Goal: Task Accomplishment & Management: Complete application form

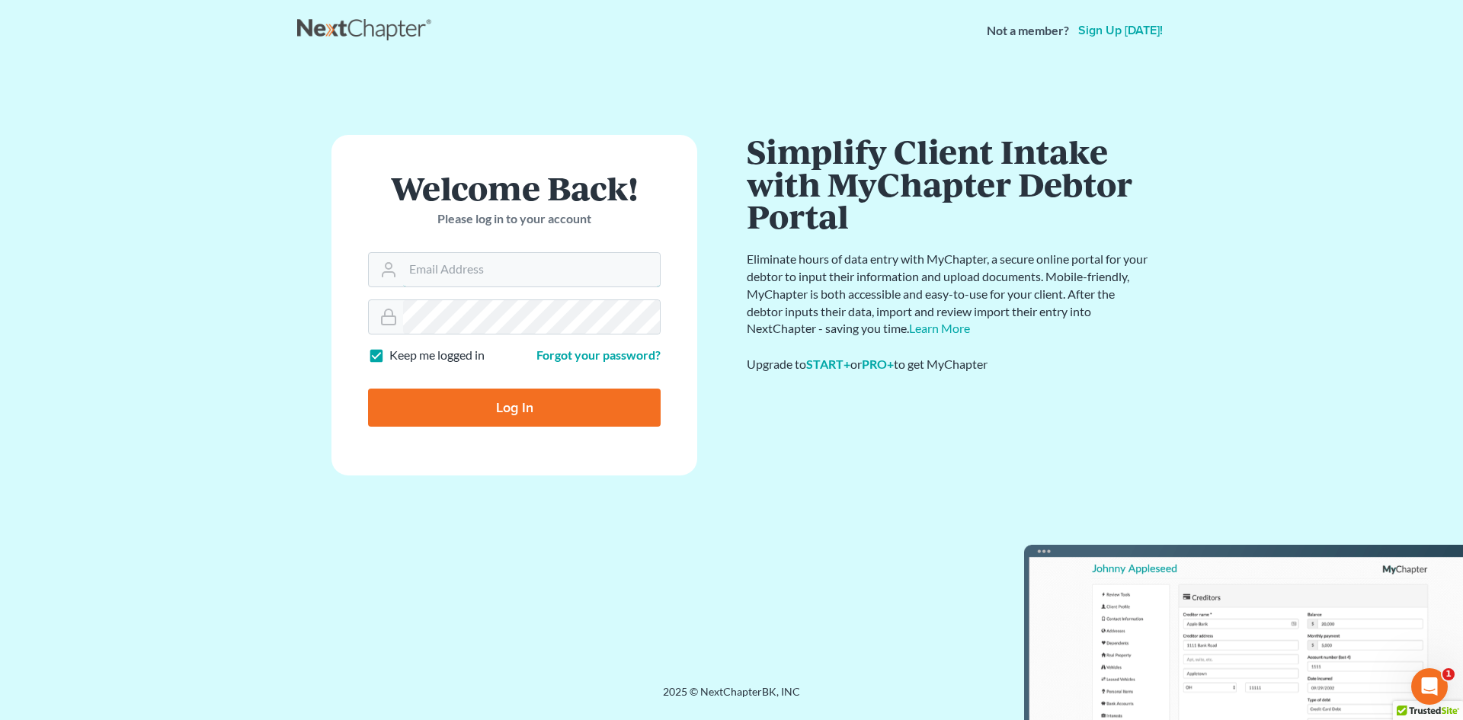
type input "[EMAIL_ADDRESS][DOMAIN_NAME]"
click at [458, 414] on input "Log In" at bounding box center [514, 408] width 293 height 38
type input "Thinking..."
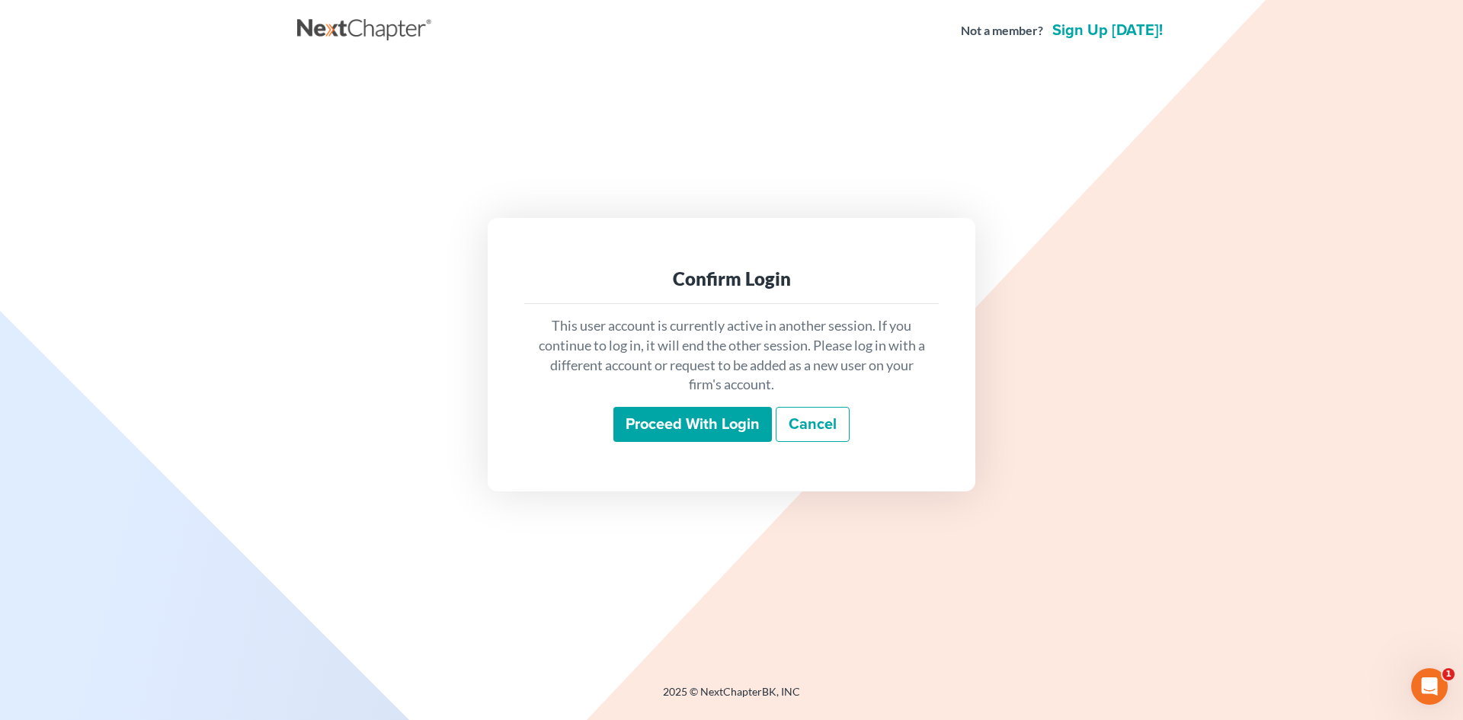
click at [645, 424] on input "Proceed with login" at bounding box center [692, 424] width 158 height 35
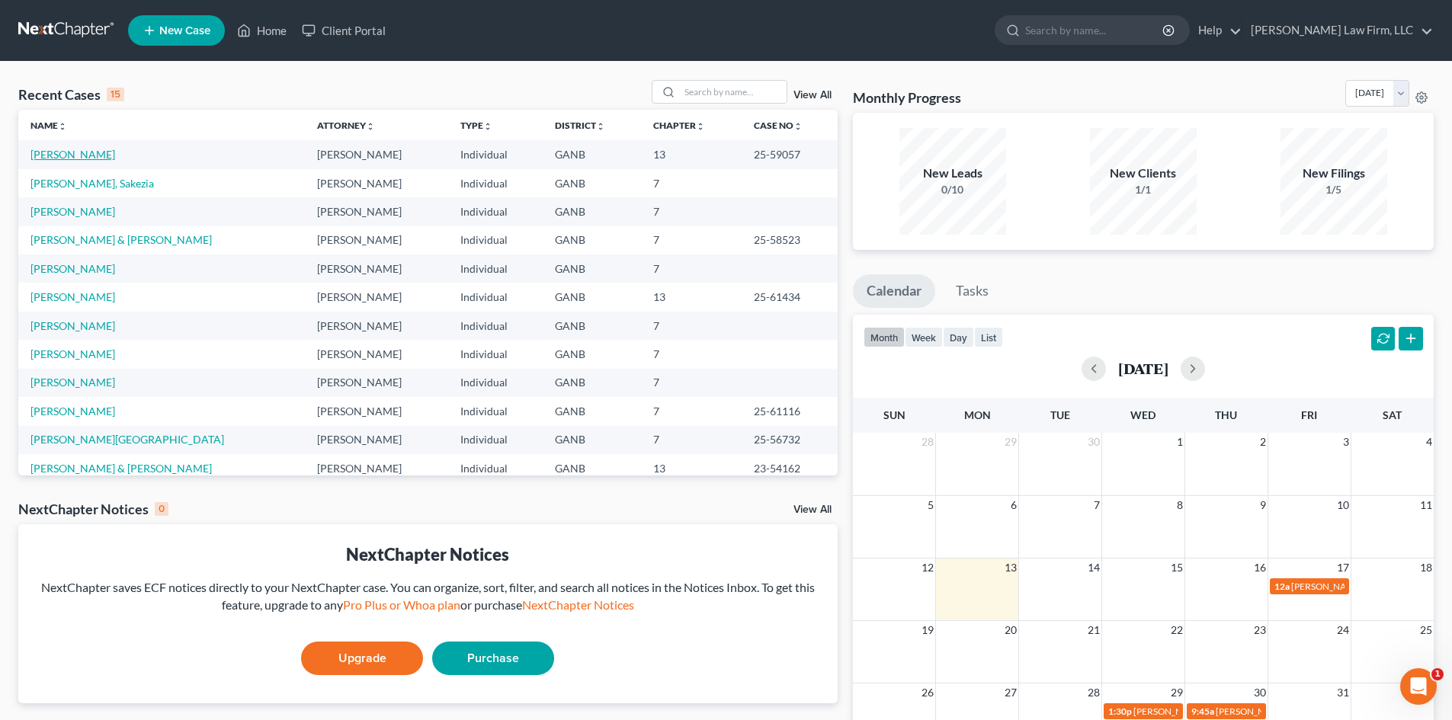
click at [88, 161] on link "King-Clemons, Erin" at bounding box center [72, 154] width 85 height 13
select select "6"
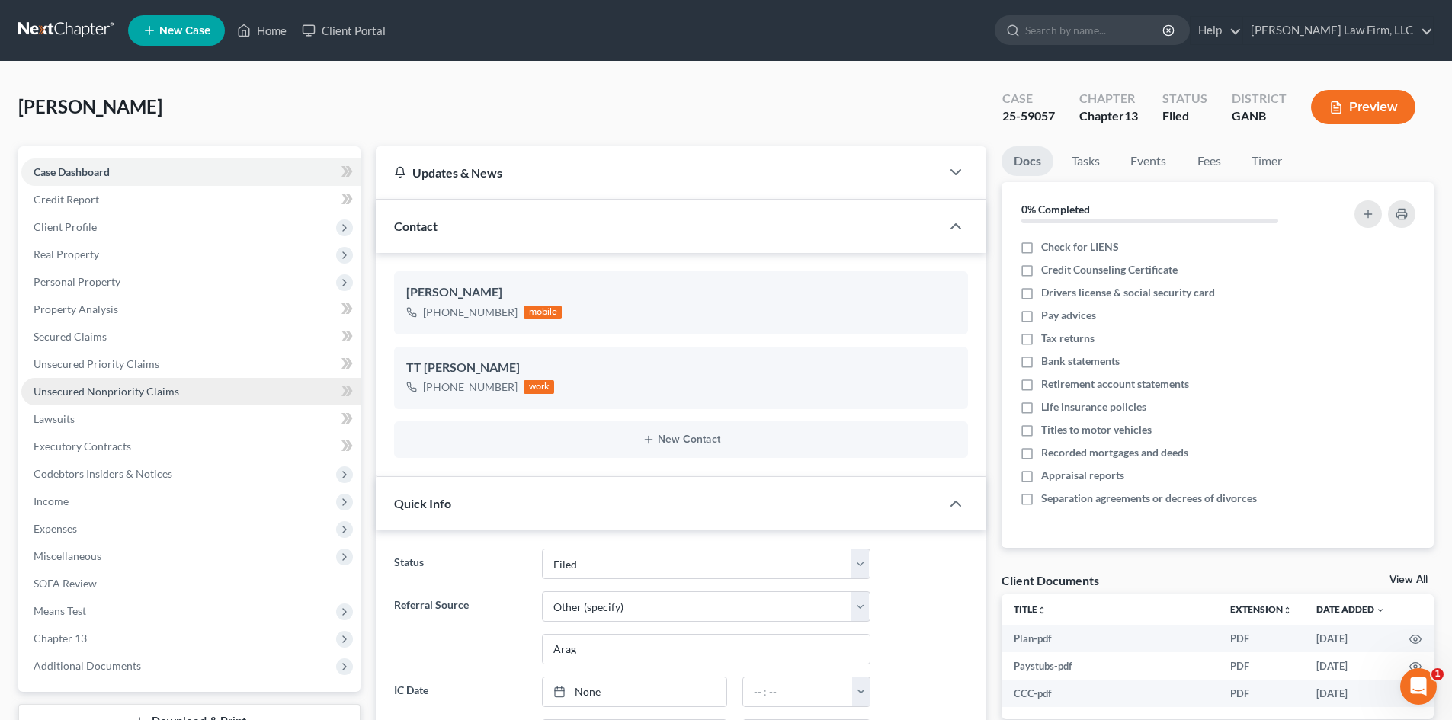
click at [74, 386] on span "Unsecured Nonpriority Claims" at bounding box center [107, 391] width 146 height 13
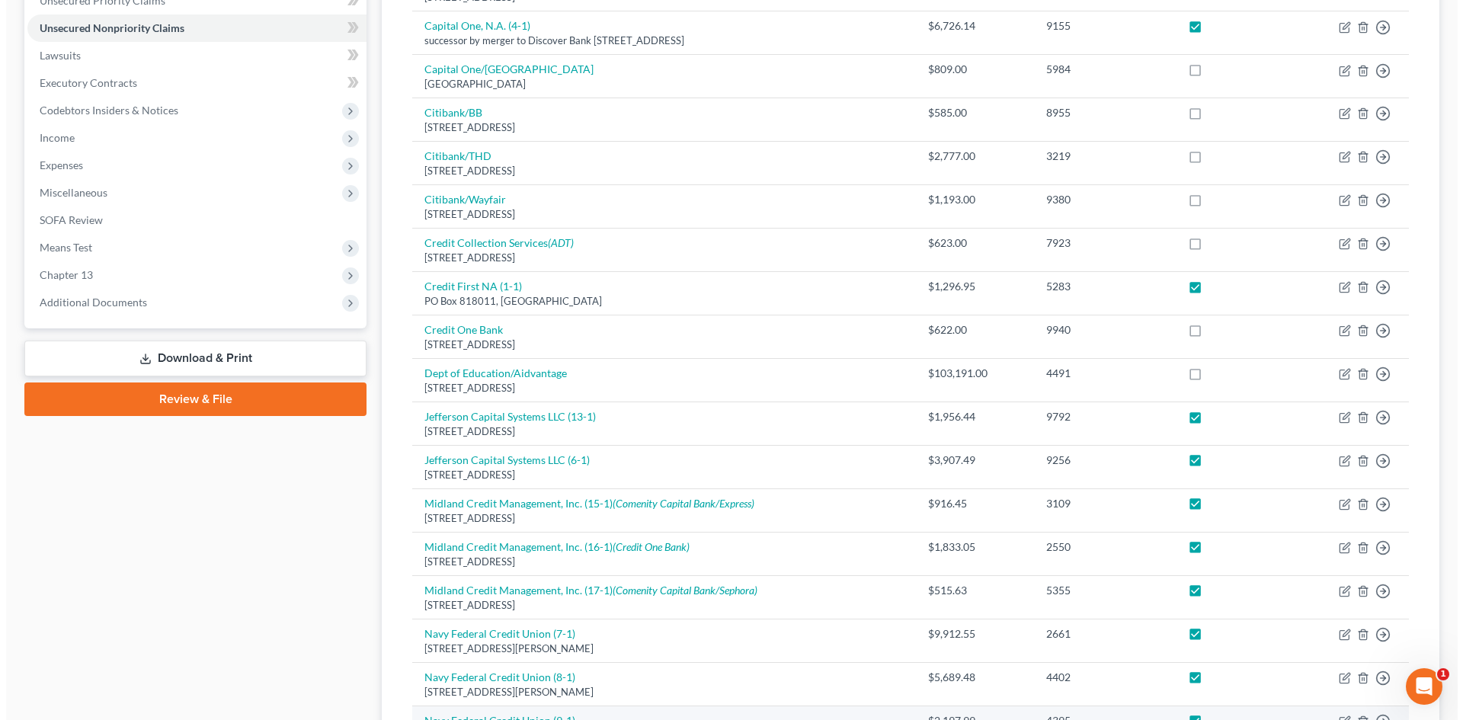
scroll to position [305, 0]
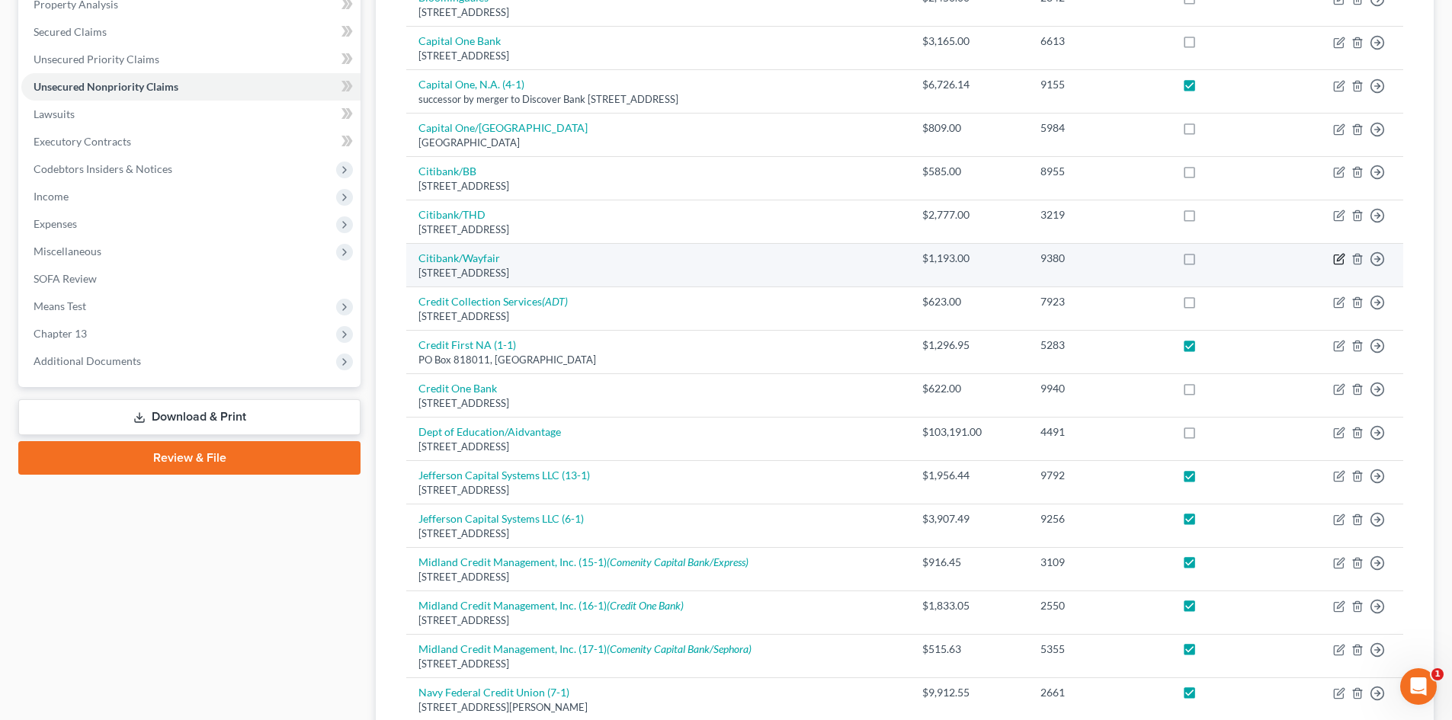
click at [1339, 259] on icon "button" at bounding box center [1339, 259] width 12 height 12
select select "43"
select select "2"
select select "0"
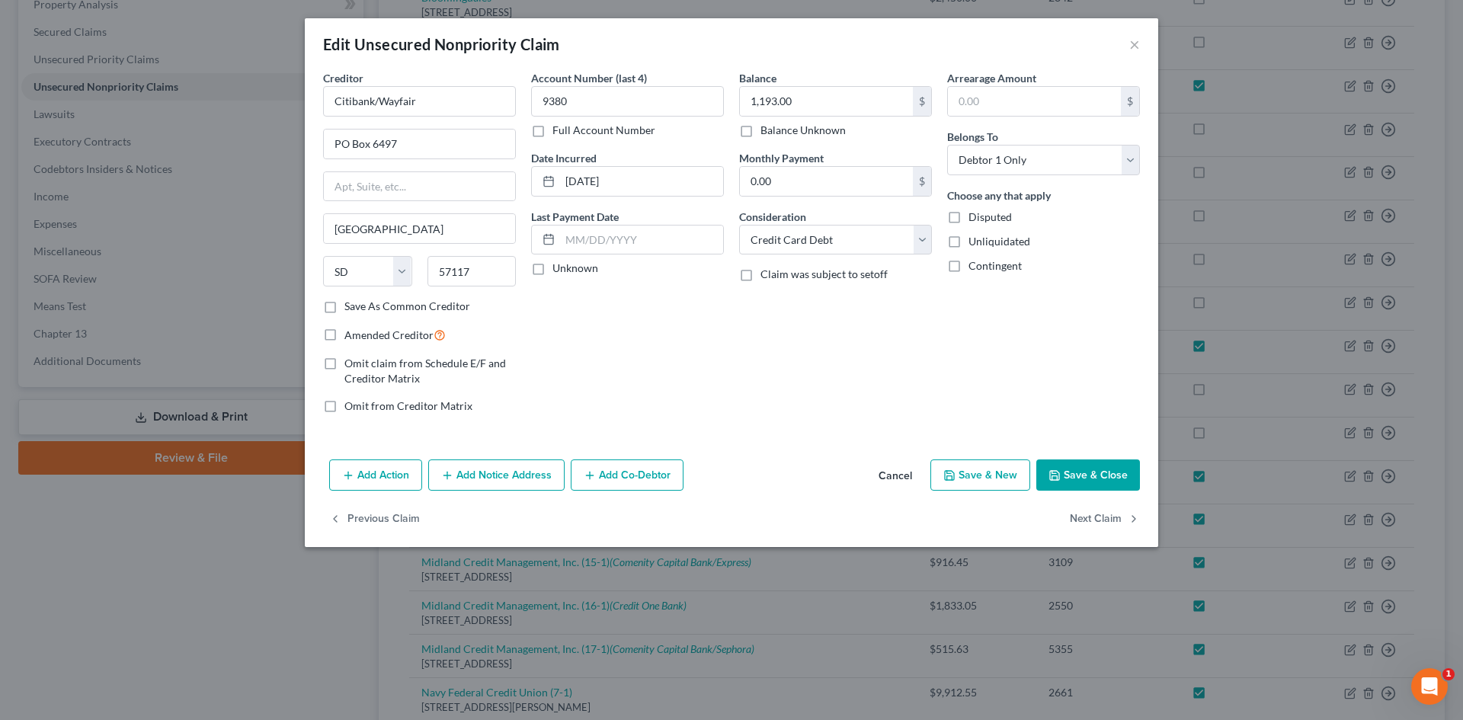
click at [529, 473] on button "Add Notice Address" at bounding box center [496, 475] width 136 height 32
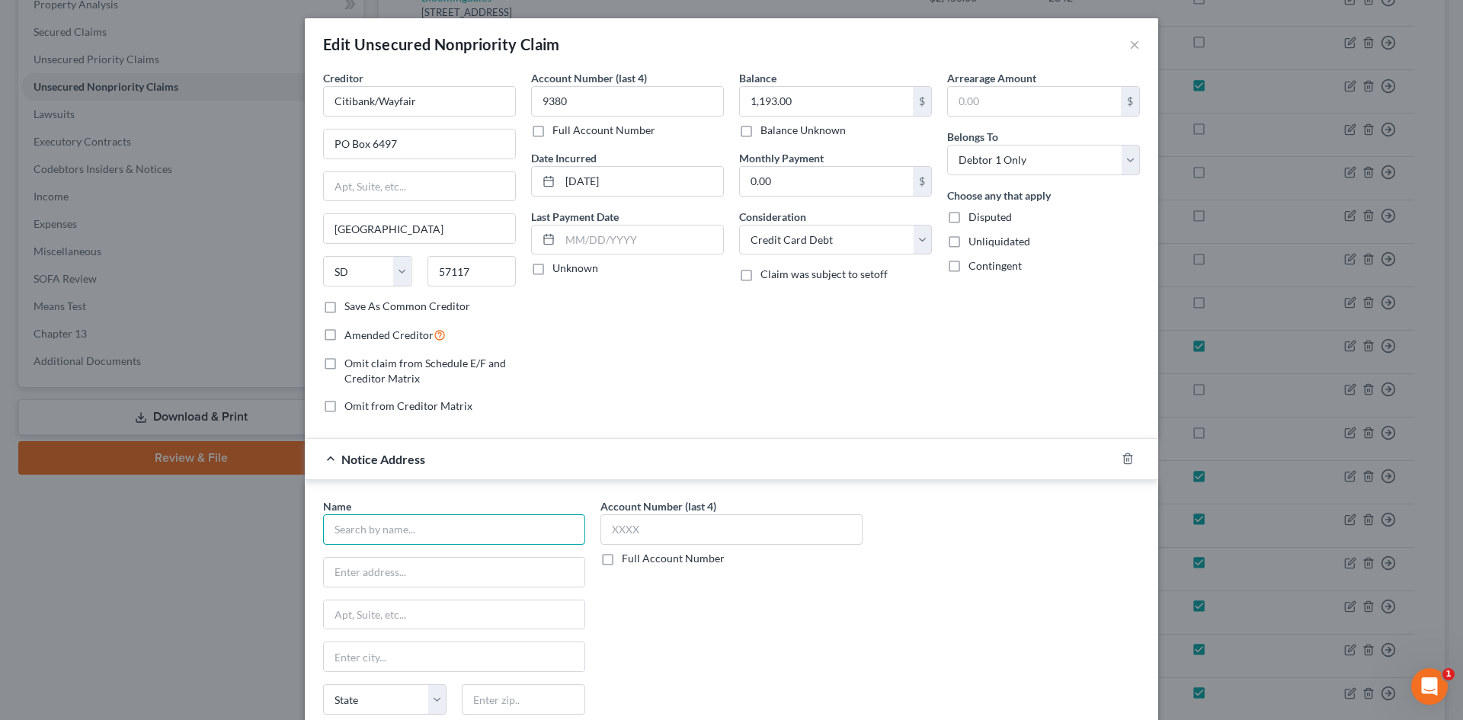
click at [485, 517] on input "text" at bounding box center [454, 529] width 262 height 30
click at [482, 519] on input "Citibank" at bounding box center [454, 529] width 262 height 30
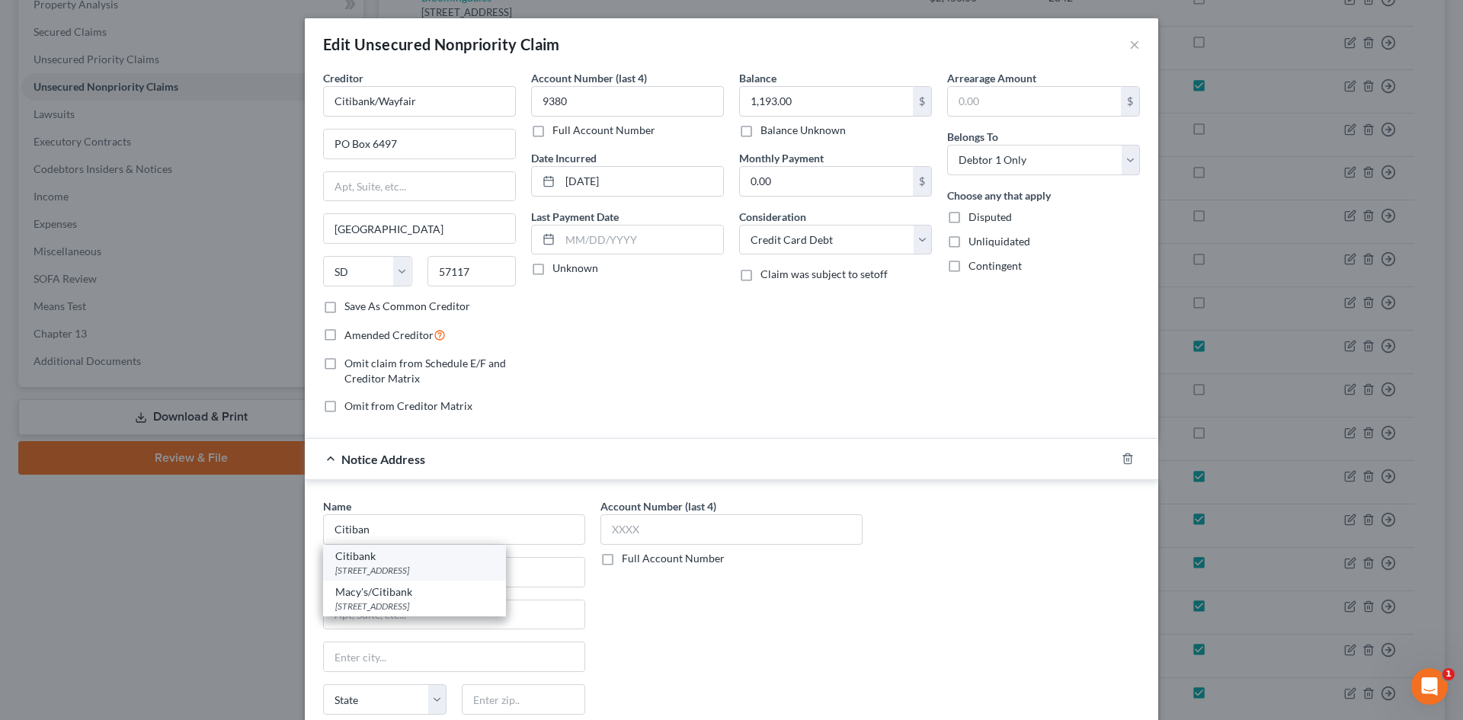
click at [370, 566] on div "PO Box 6497, Sioux Falls, SD 57117" at bounding box center [414, 570] width 158 height 13
type input "Citibank"
type input "PO Box 6497"
type input "Sioux Falls"
select select "43"
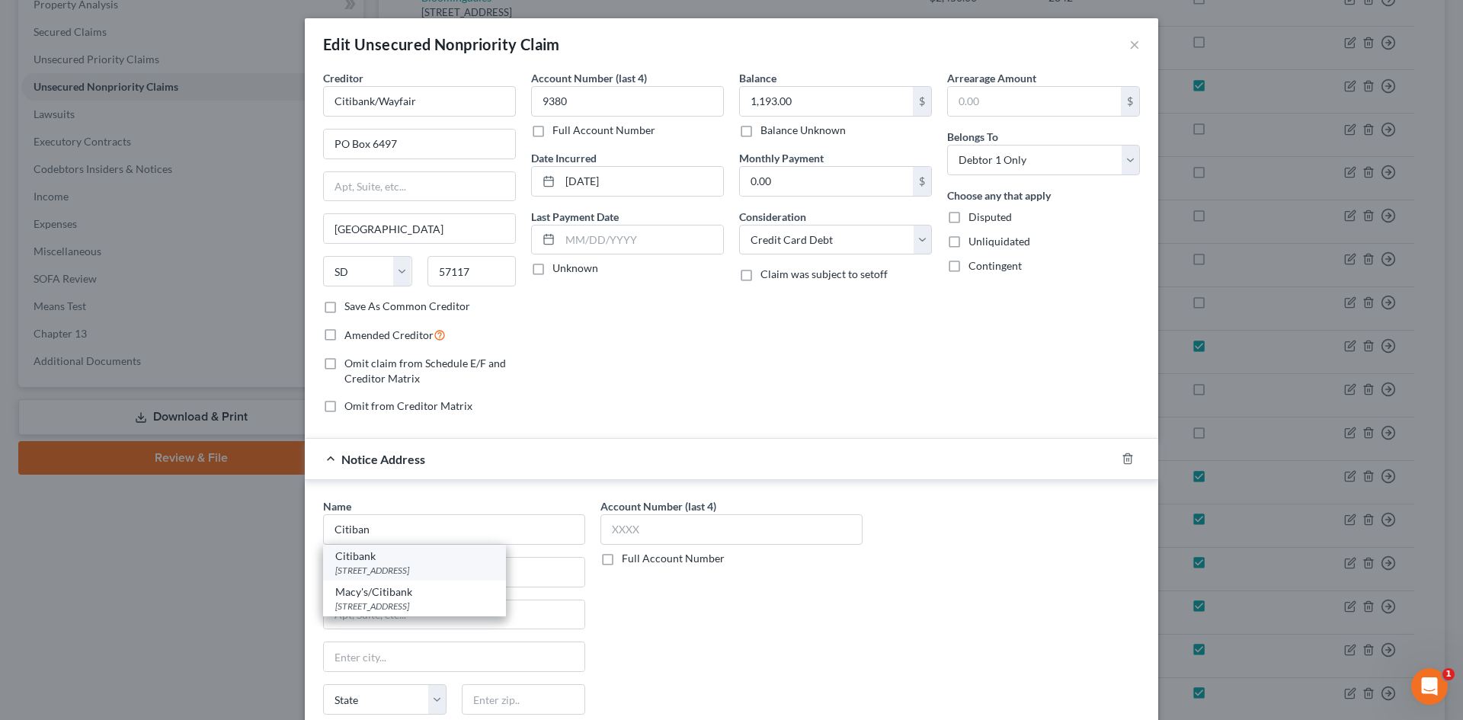
type input "57117"
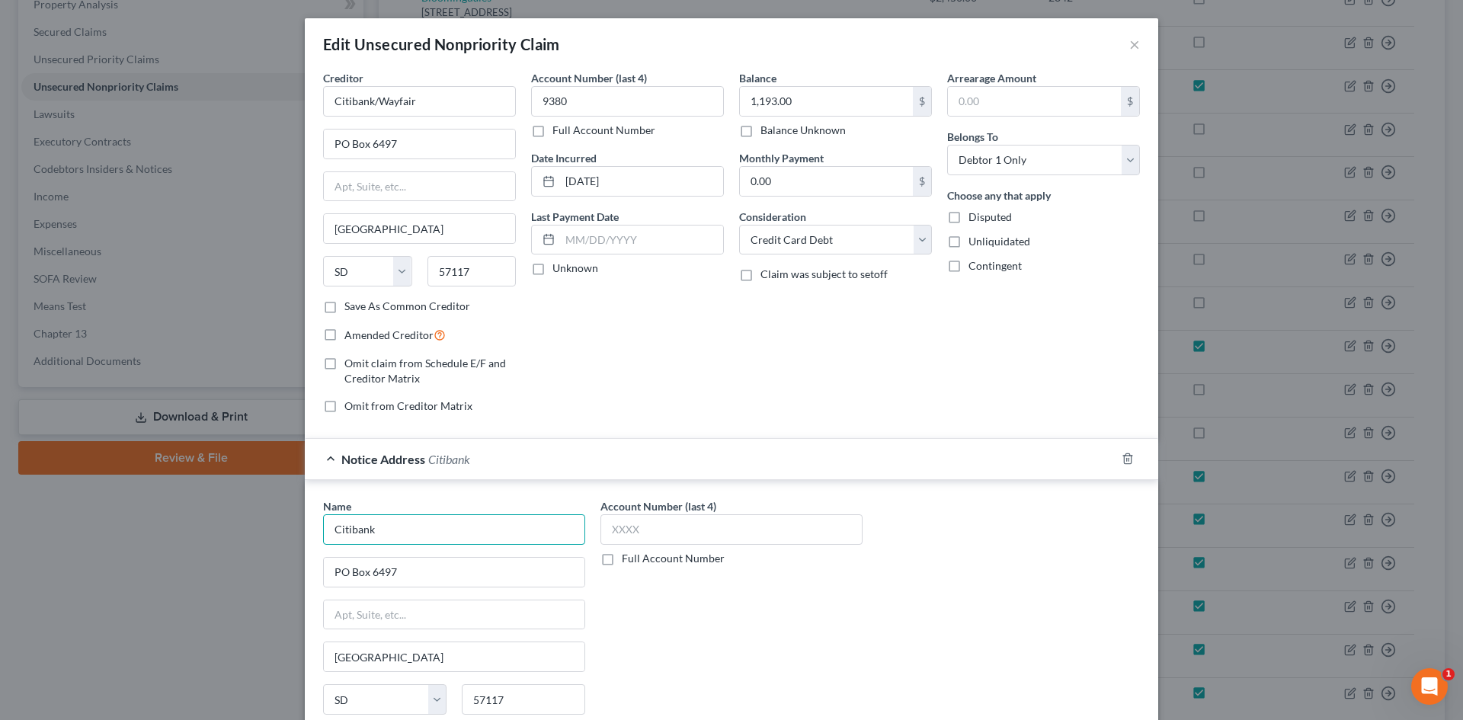
click at [396, 535] on input "Citibank" at bounding box center [454, 529] width 262 height 30
type input "Citibank/Wayfair"
click at [374, 104] on input "Citibank/Wayfair" at bounding box center [419, 101] width 193 height 30
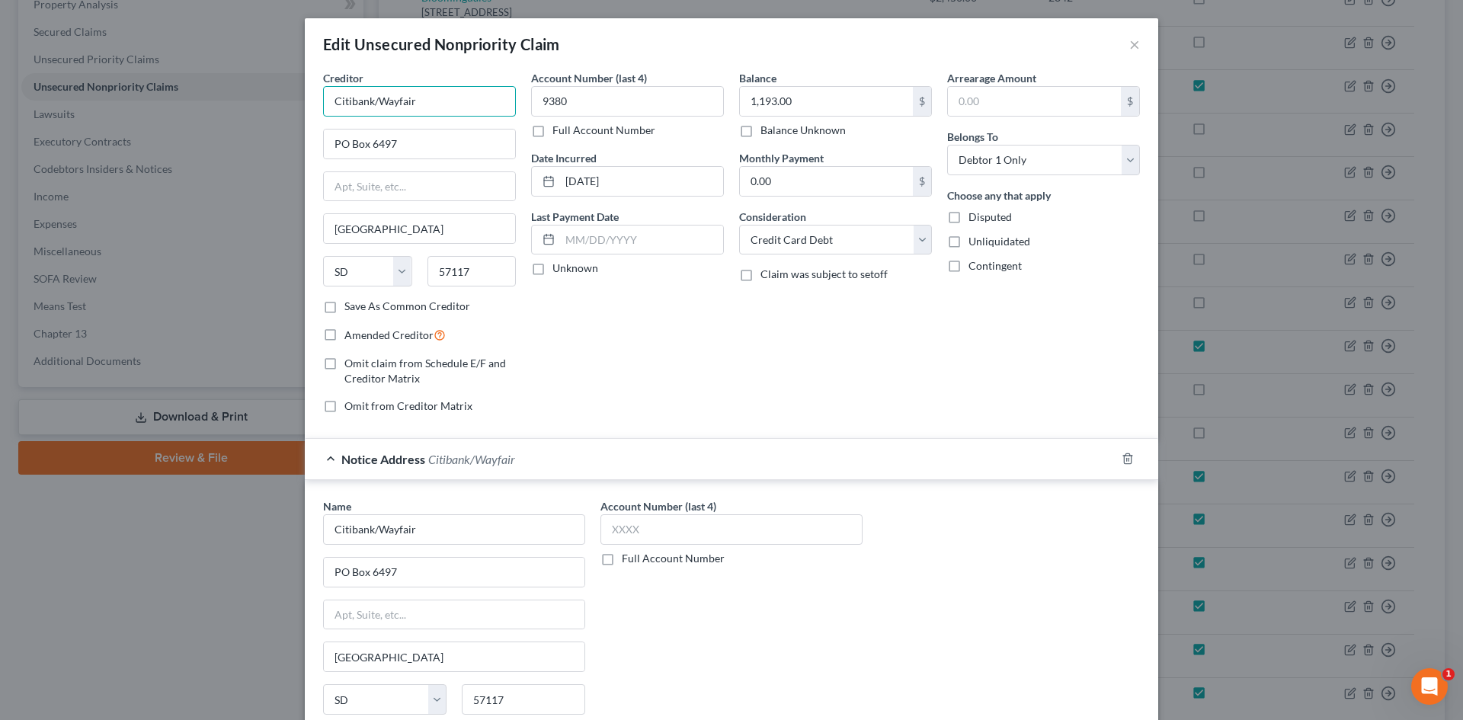
click at [374, 104] on input "Citibank/Wayfair" at bounding box center [419, 101] width 193 height 30
click at [344, 334] on label "Amended Creditor" at bounding box center [394, 335] width 101 height 18
click at [350, 334] on input "Amended Creditor" at bounding box center [355, 331] width 10 height 10
checkbox input "true"
click at [395, 101] on input "Citibank/Wayfair" at bounding box center [419, 101] width 193 height 30
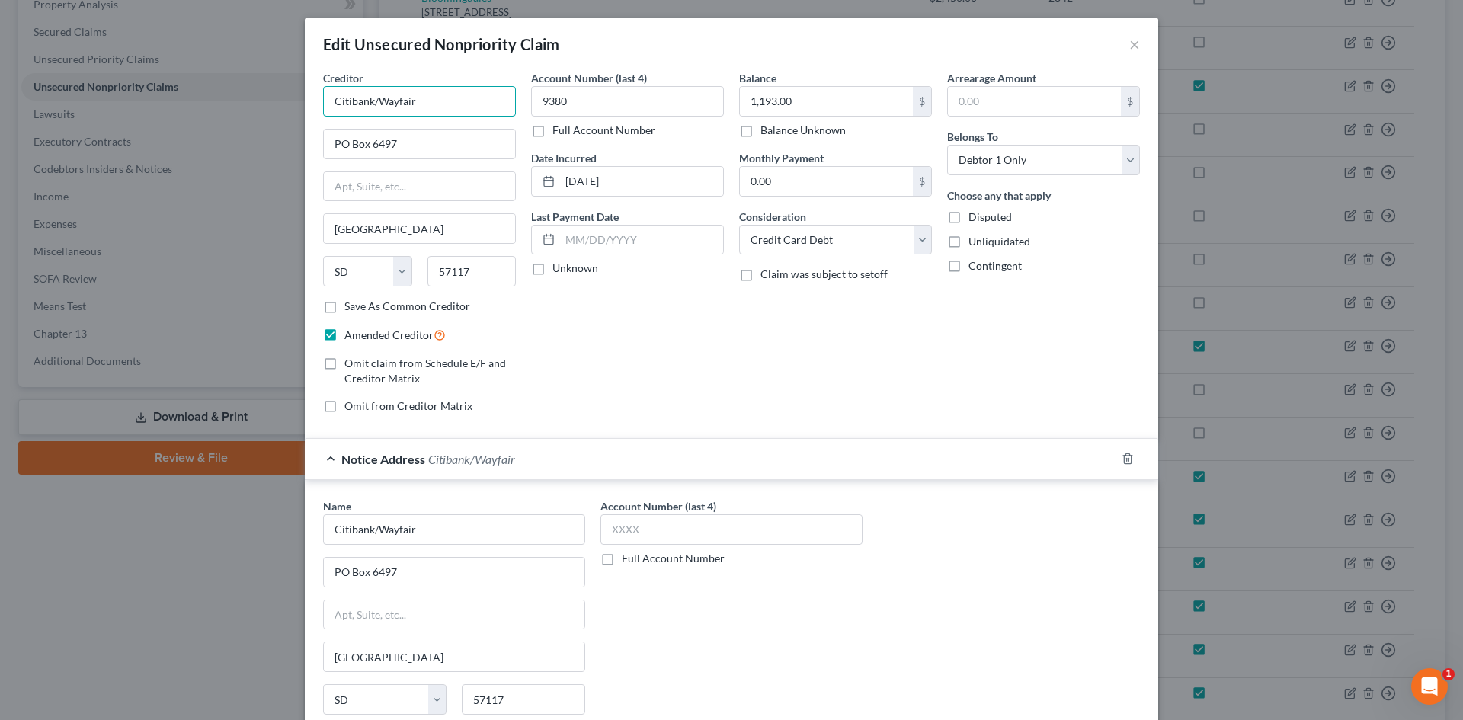
click at [395, 101] on input "Citibank/Wayfair" at bounding box center [419, 101] width 193 height 30
type input "LVNV Funding, LLC"
type input "Resurgent Capital Services"
click at [405, 190] on input "text" at bounding box center [419, 186] width 191 height 29
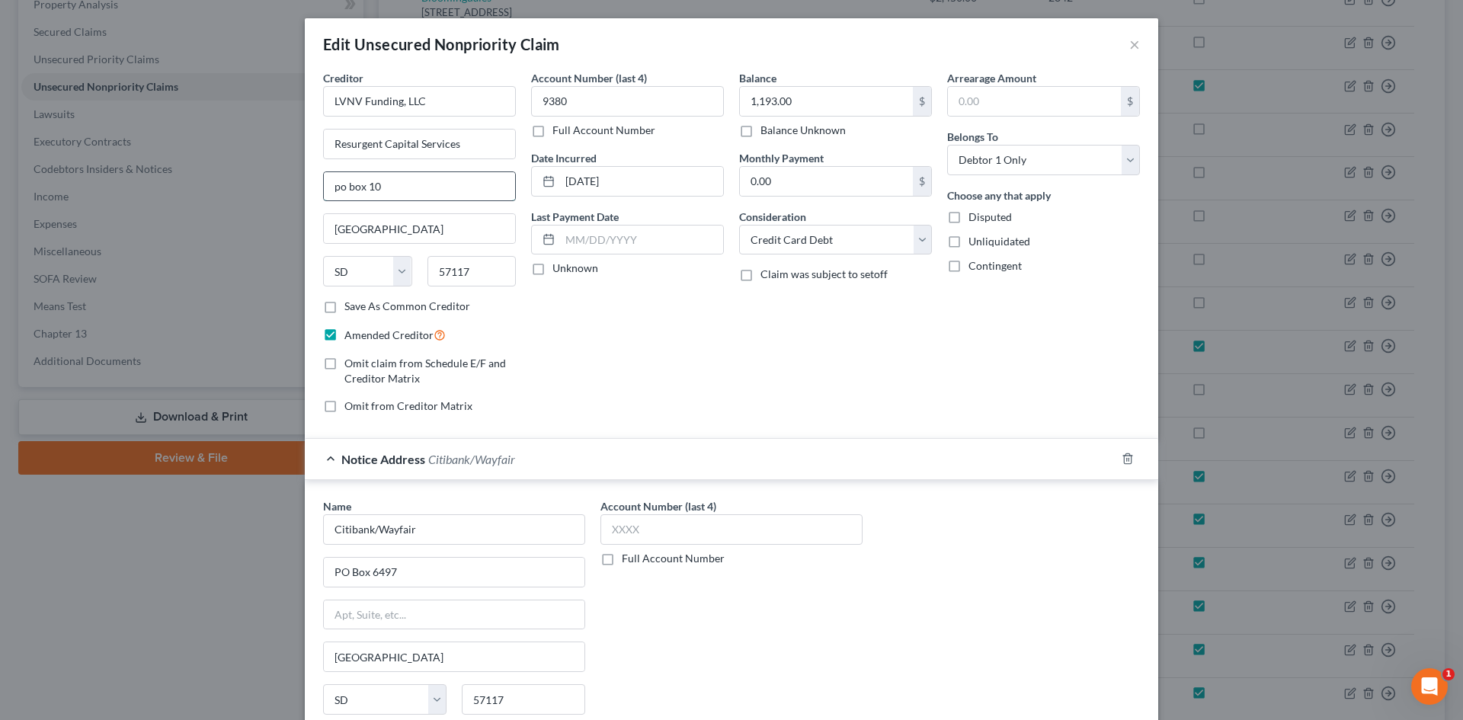
type input "PO Box 10587"
click at [462, 267] on input "57117" at bounding box center [471, 271] width 89 height 30
type input "29603"
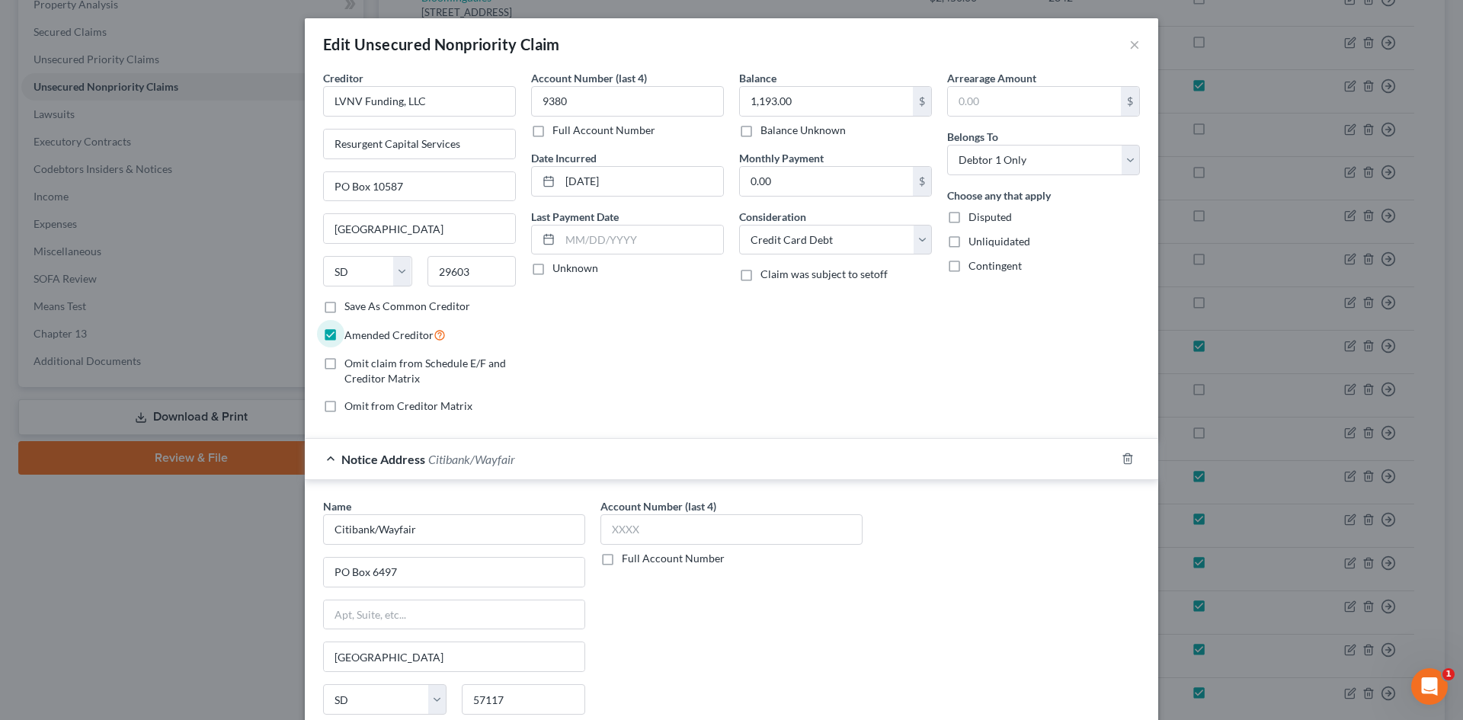
click at [678, 341] on div "Account Number (last 4) 9380 Full Account Number Date Incurred 11/03/2021 Last …" at bounding box center [627, 248] width 208 height 356
type input "Greenville"
select select "42"
click at [479, 274] on input "29603" at bounding box center [471, 271] width 89 height 30
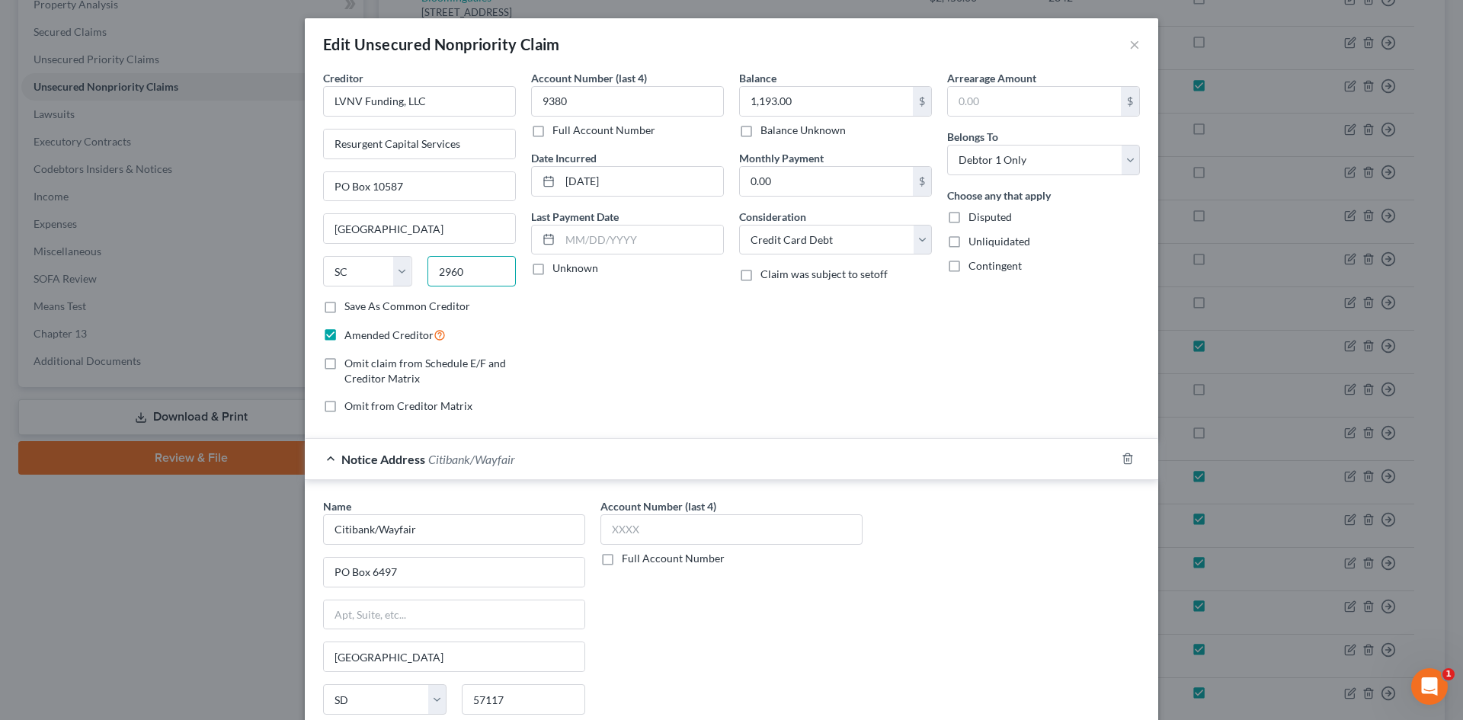
type input "29603"
click at [585, 344] on div "Account Number (last 4) 9380 Full Account Number Date Incurred 11/03/2021 Last …" at bounding box center [627, 248] width 208 height 356
click at [469, 91] on input "LVNV Funding, LLC" at bounding box center [419, 101] width 193 height 30
type input "LVNV Funding, LLC (19-1)"
click at [776, 101] on input "1,193.00" at bounding box center [826, 101] width 173 height 29
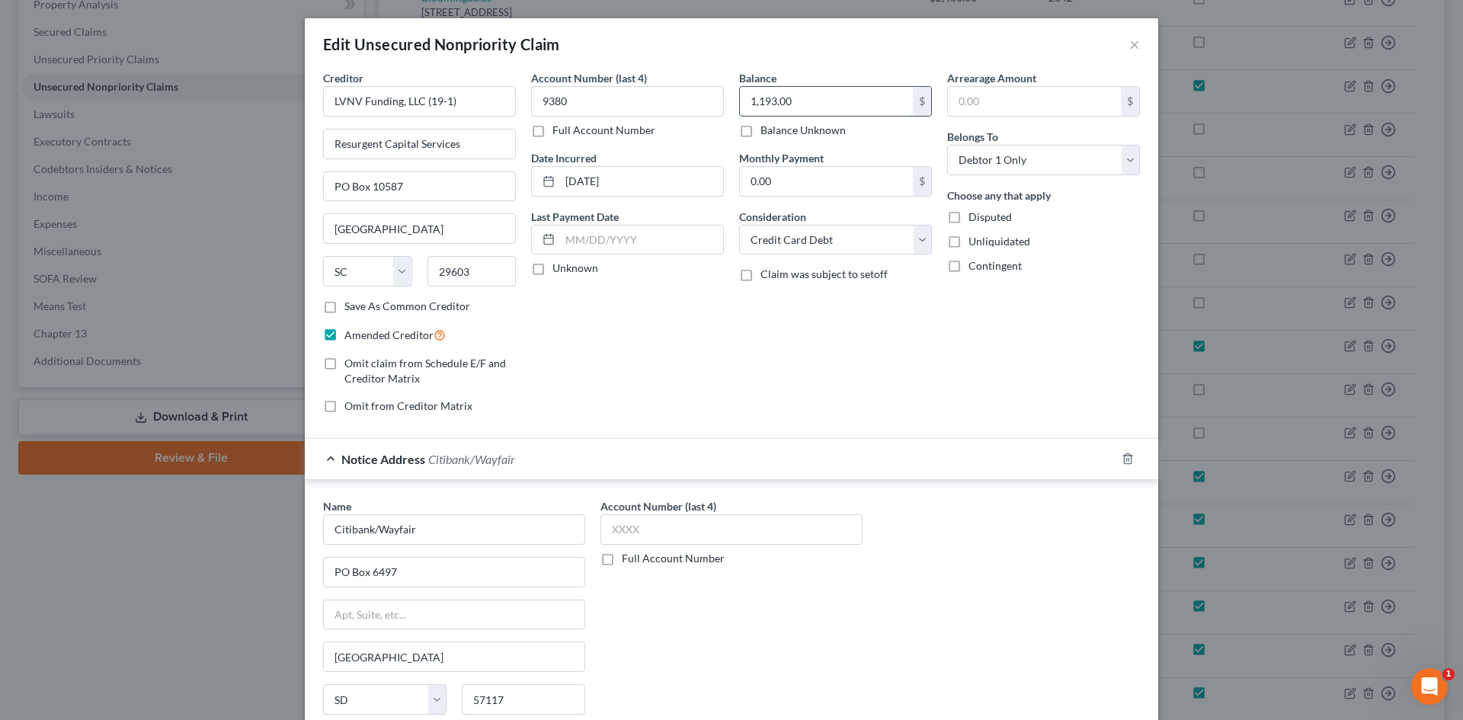
click at [776, 101] on input "1,193.00" at bounding box center [826, 101] width 173 height 29
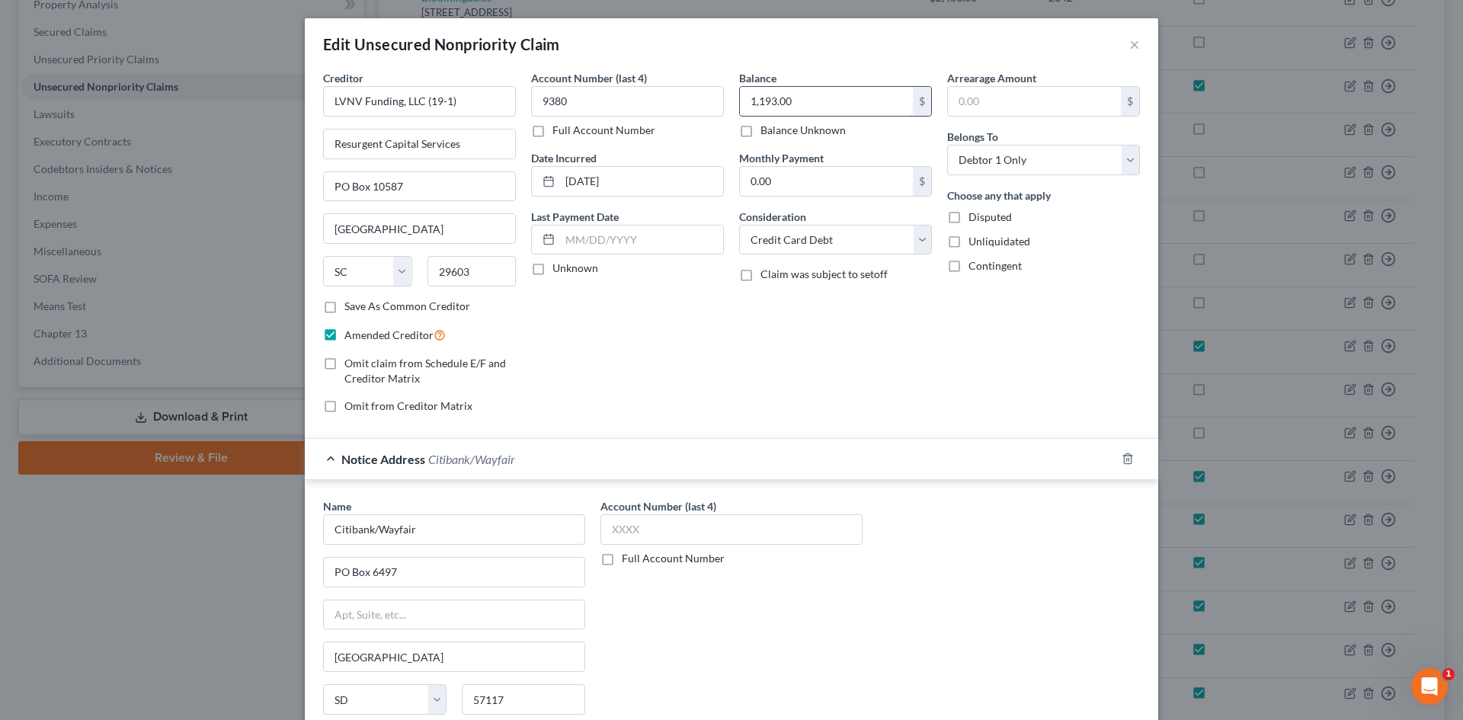
click at [793, 96] on input "1,193.00" at bounding box center [826, 101] width 173 height 29
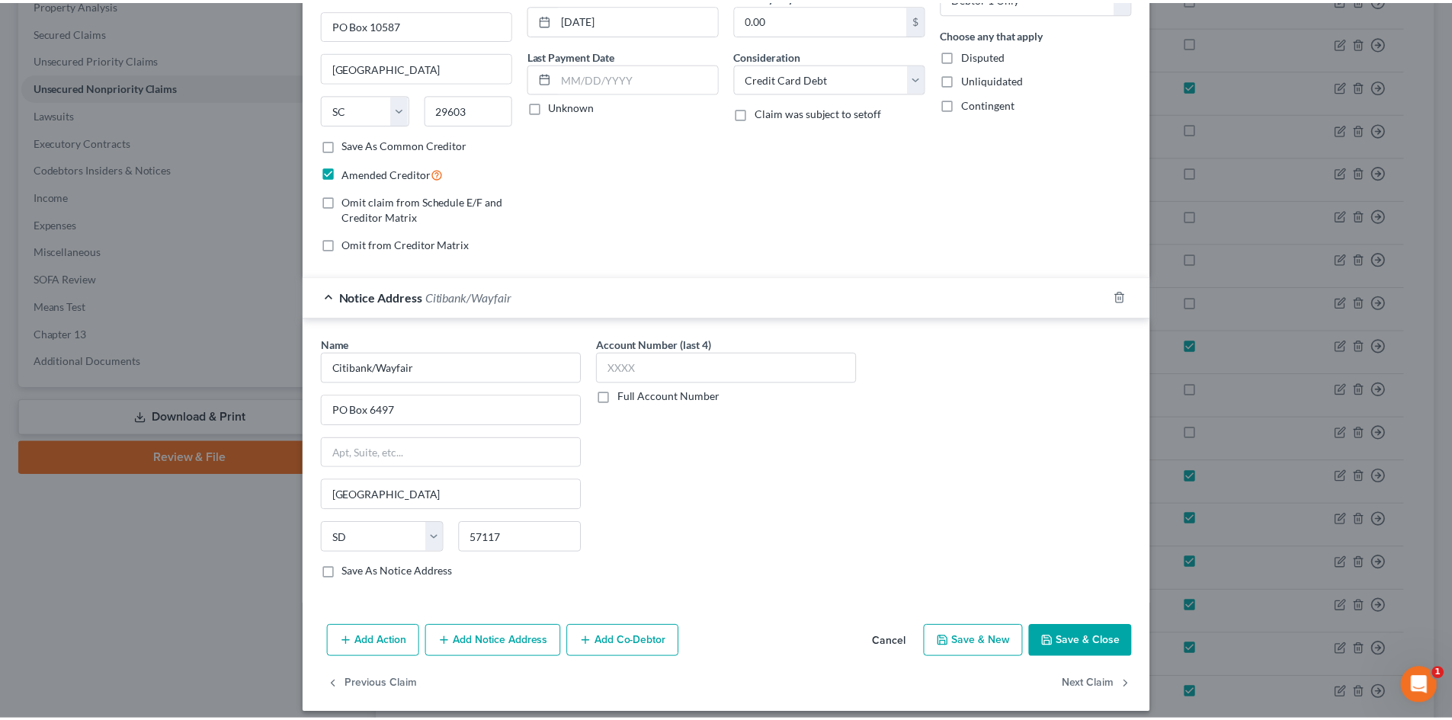
scroll to position [174, 0]
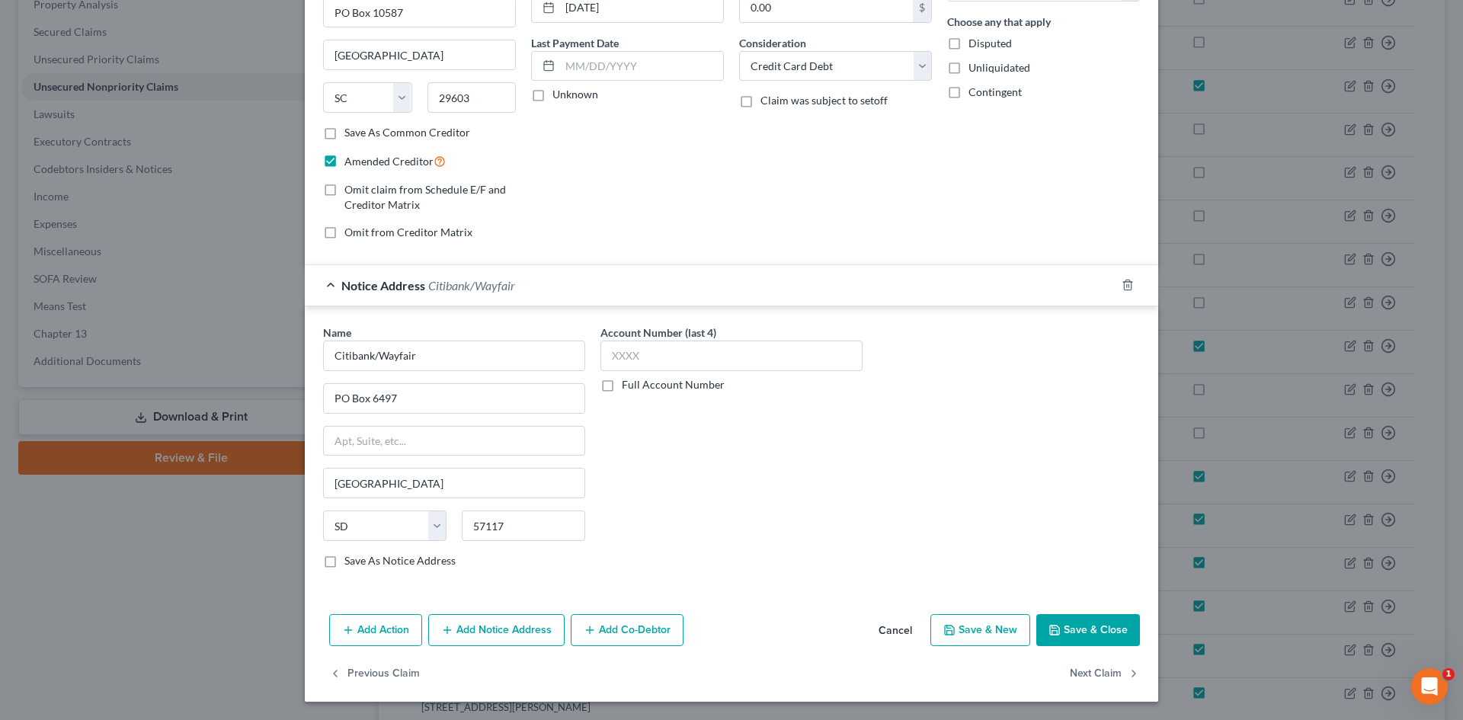
type input "1,193.73"
click at [1110, 625] on button "Save & Close" at bounding box center [1088, 630] width 104 height 32
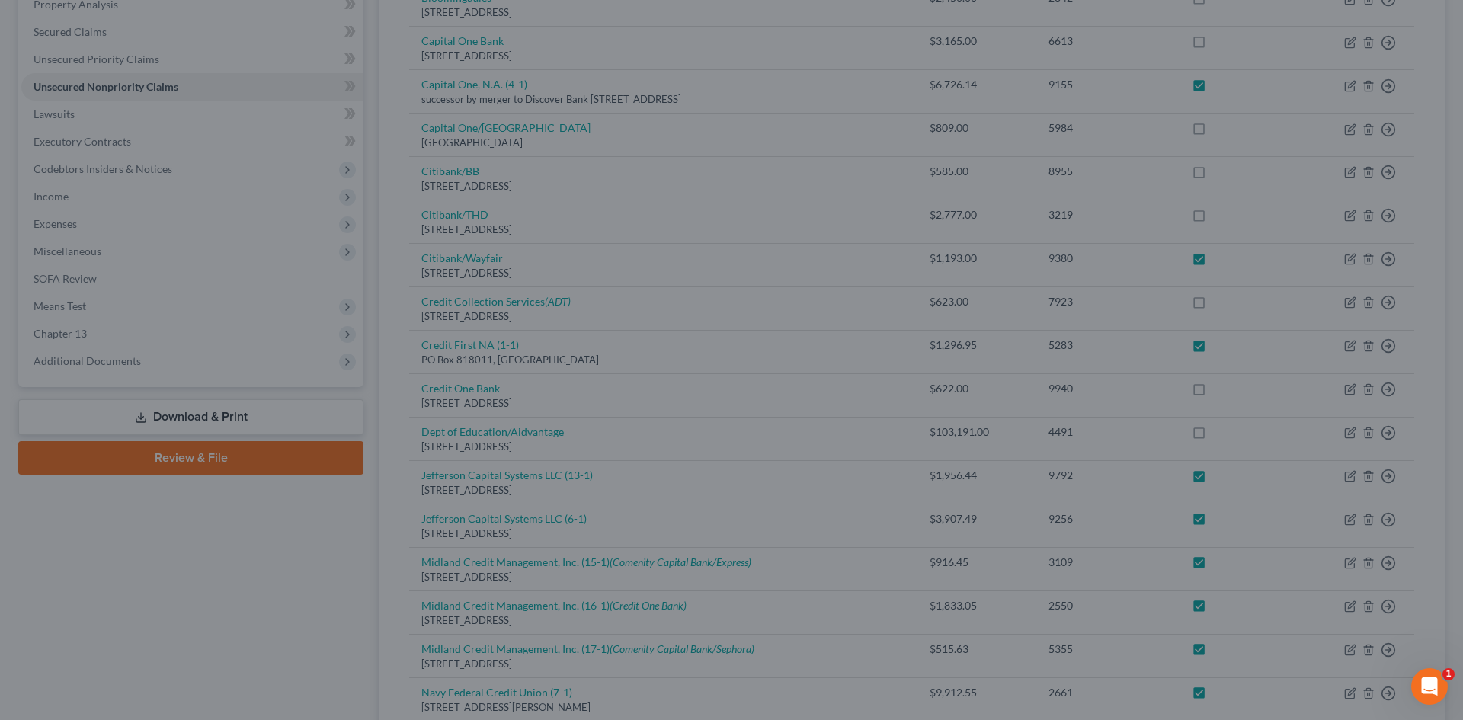
checkbox input "true"
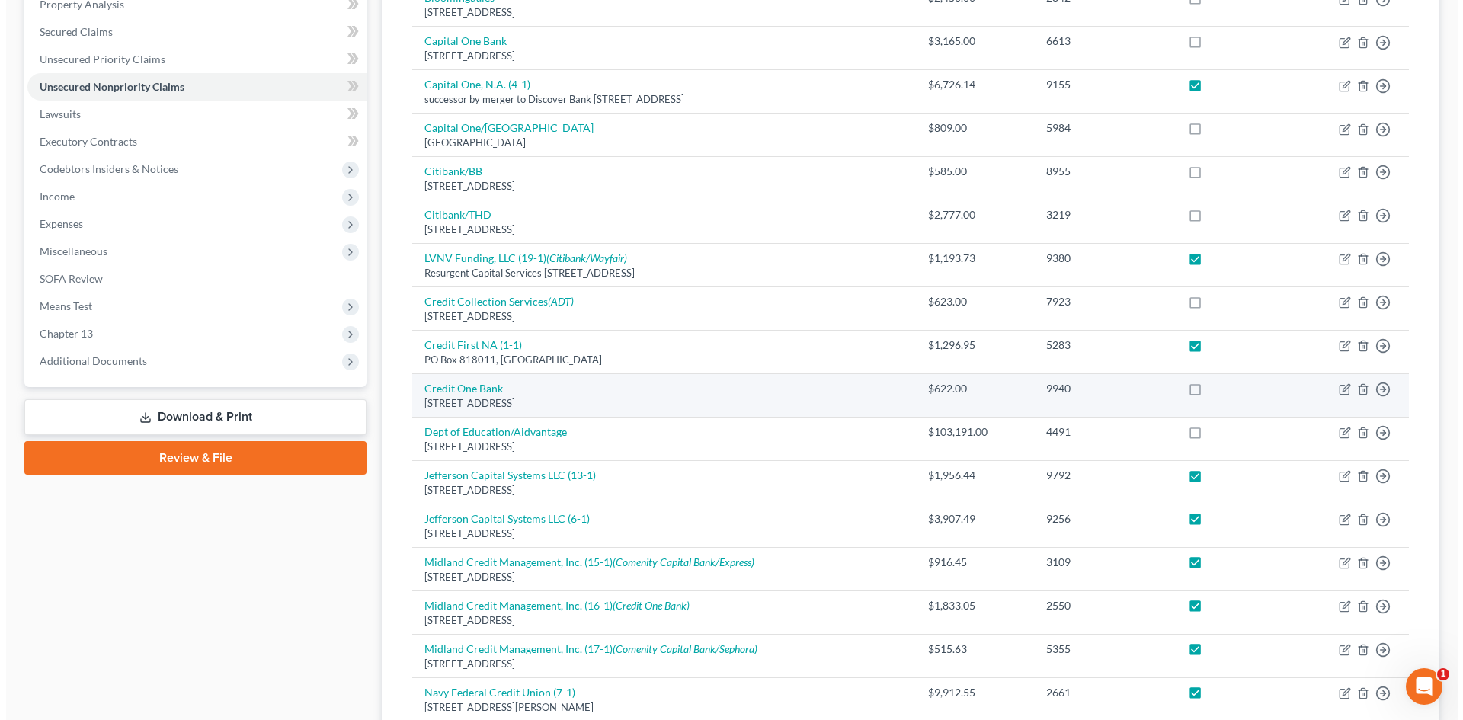
scroll to position [203, 0]
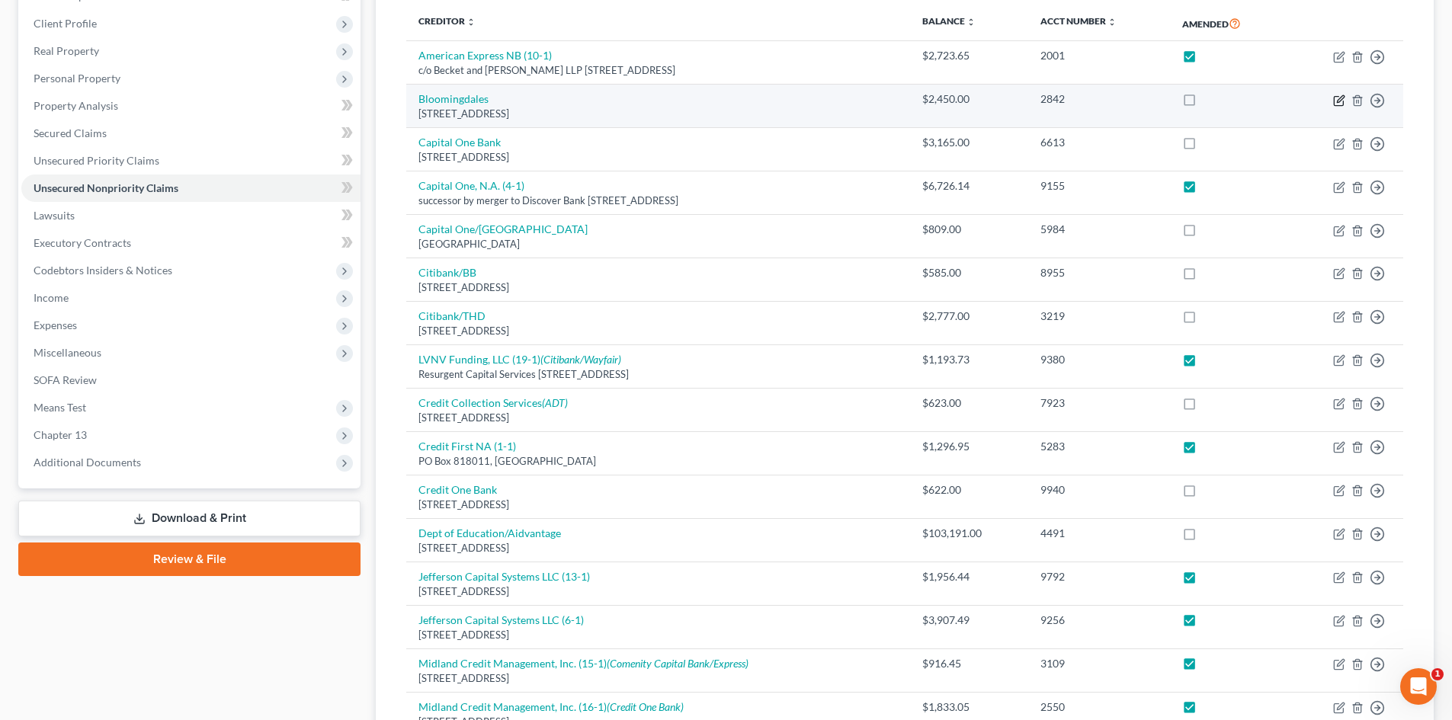
click at [1338, 103] on icon "button" at bounding box center [1339, 100] width 12 height 12
select select "43"
select select "2"
select select "0"
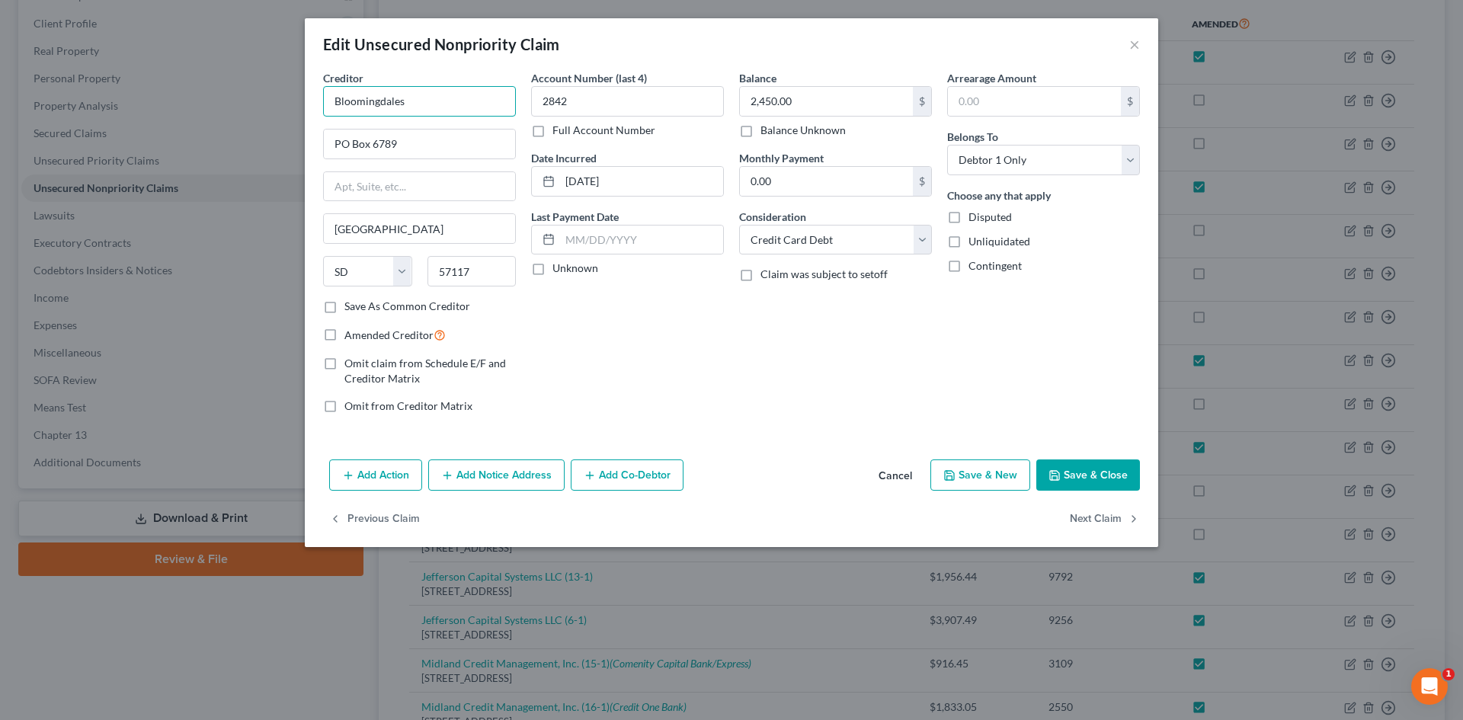
click at [408, 102] on input "Bloomingdales" at bounding box center [419, 101] width 193 height 30
click at [408, 101] on input "Bloomingdales" at bounding box center [419, 101] width 193 height 30
type input "Citibank, NA/Bloomies (20-1)"
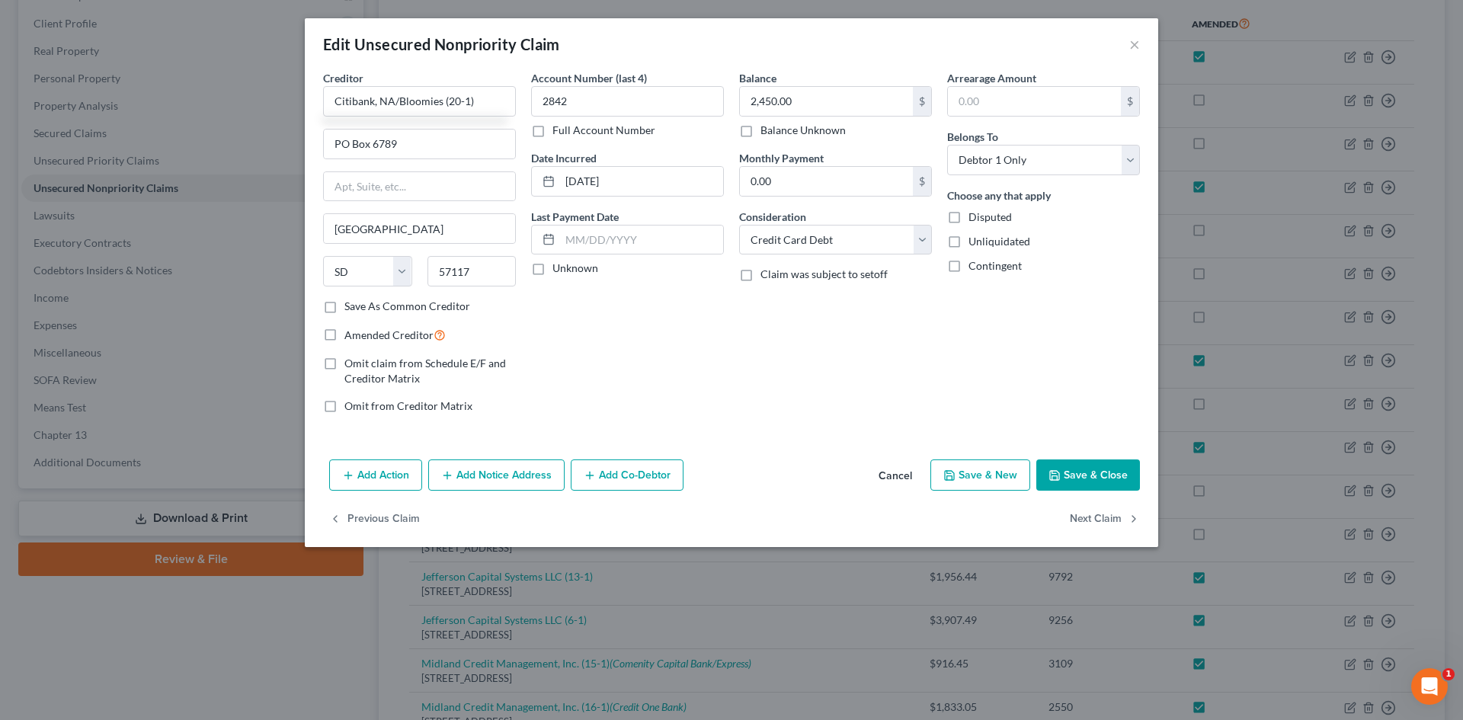
click at [344, 337] on label "Amended Creditor" at bounding box center [394, 335] width 101 height 18
click at [350, 336] on input "Amended Creditor" at bounding box center [355, 331] width 10 height 10
checkbox input "true"
click at [780, 101] on input "2,450.00" at bounding box center [826, 101] width 173 height 29
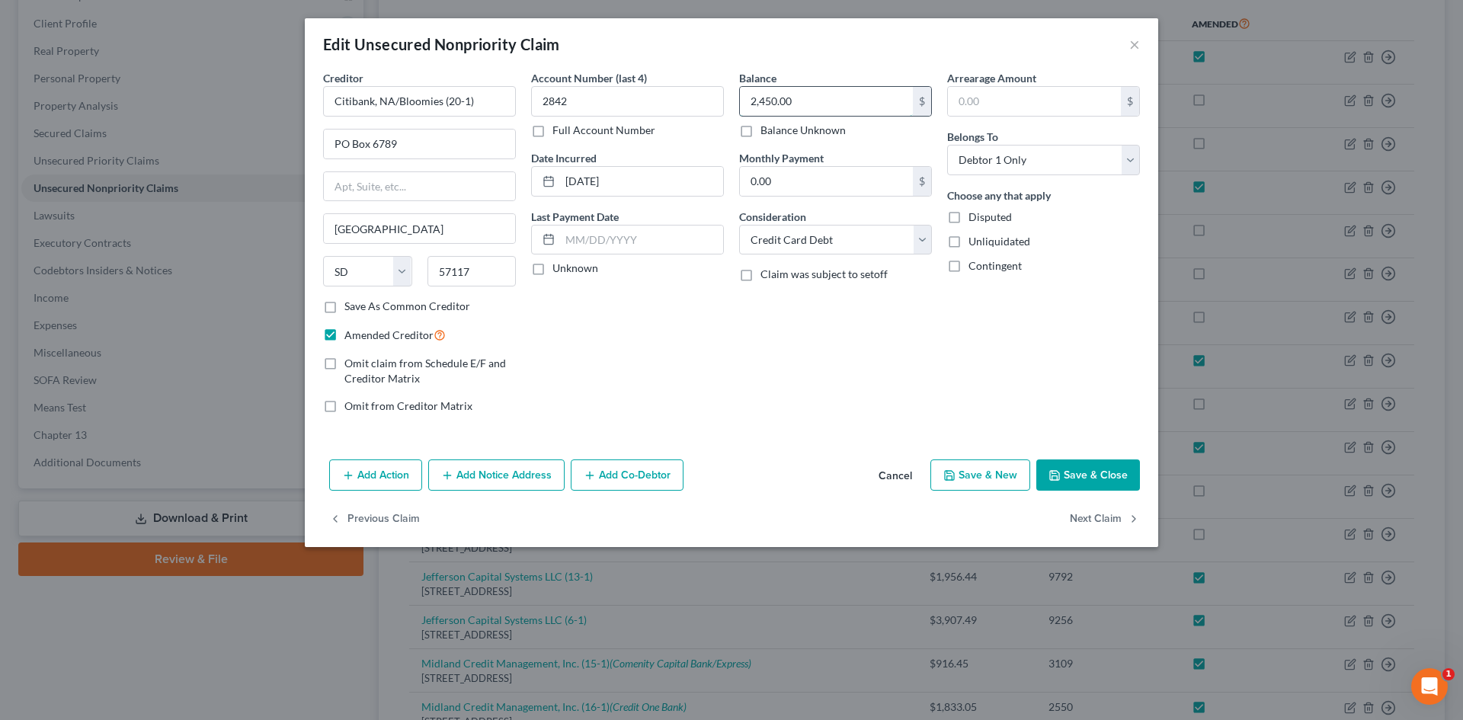
click at [780, 101] on input "2,450.00" at bounding box center [826, 101] width 173 height 29
click at [795, 99] on input "2,450.00" at bounding box center [826, 101] width 173 height 29
type input "2,450.48"
click at [1080, 469] on button "Save & Close" at bounding box center [1088, 475] width 104 height 32
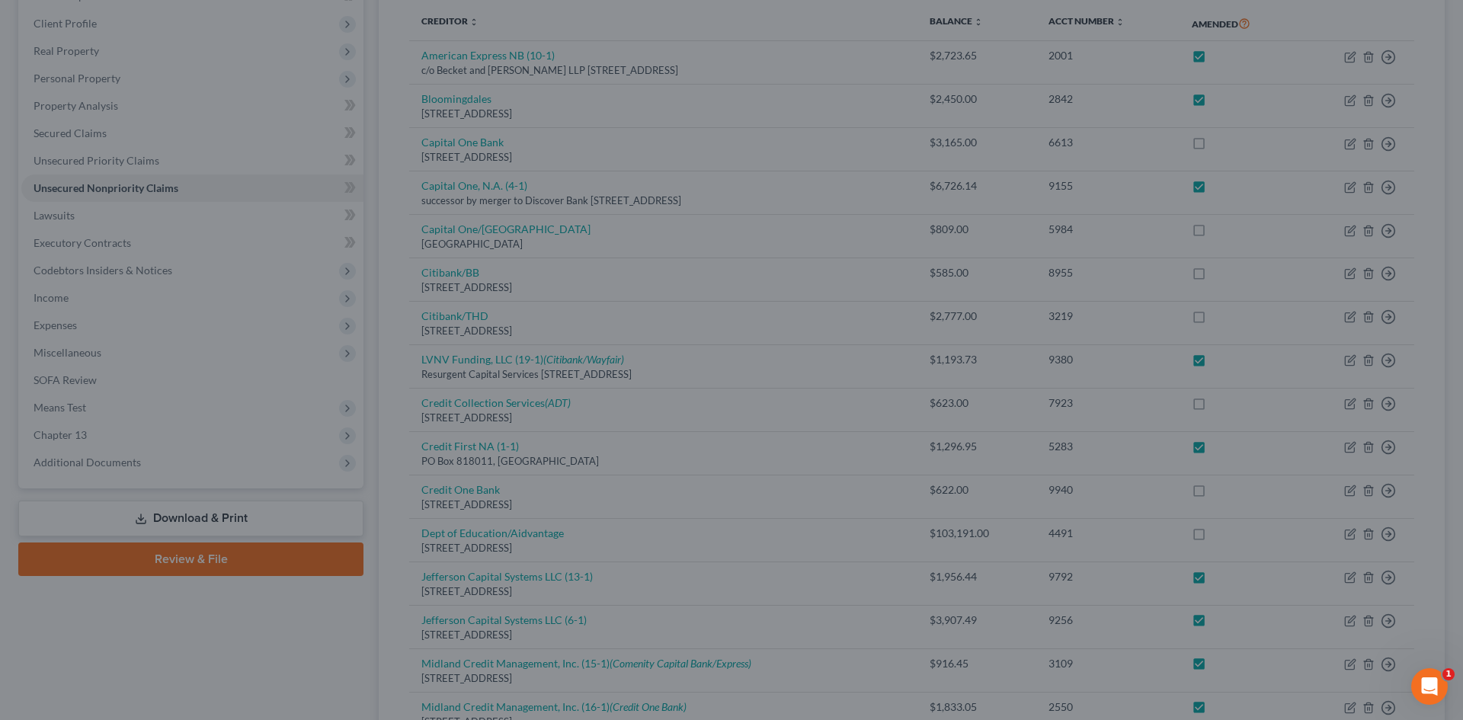
checkbox input "true"
type input "0"
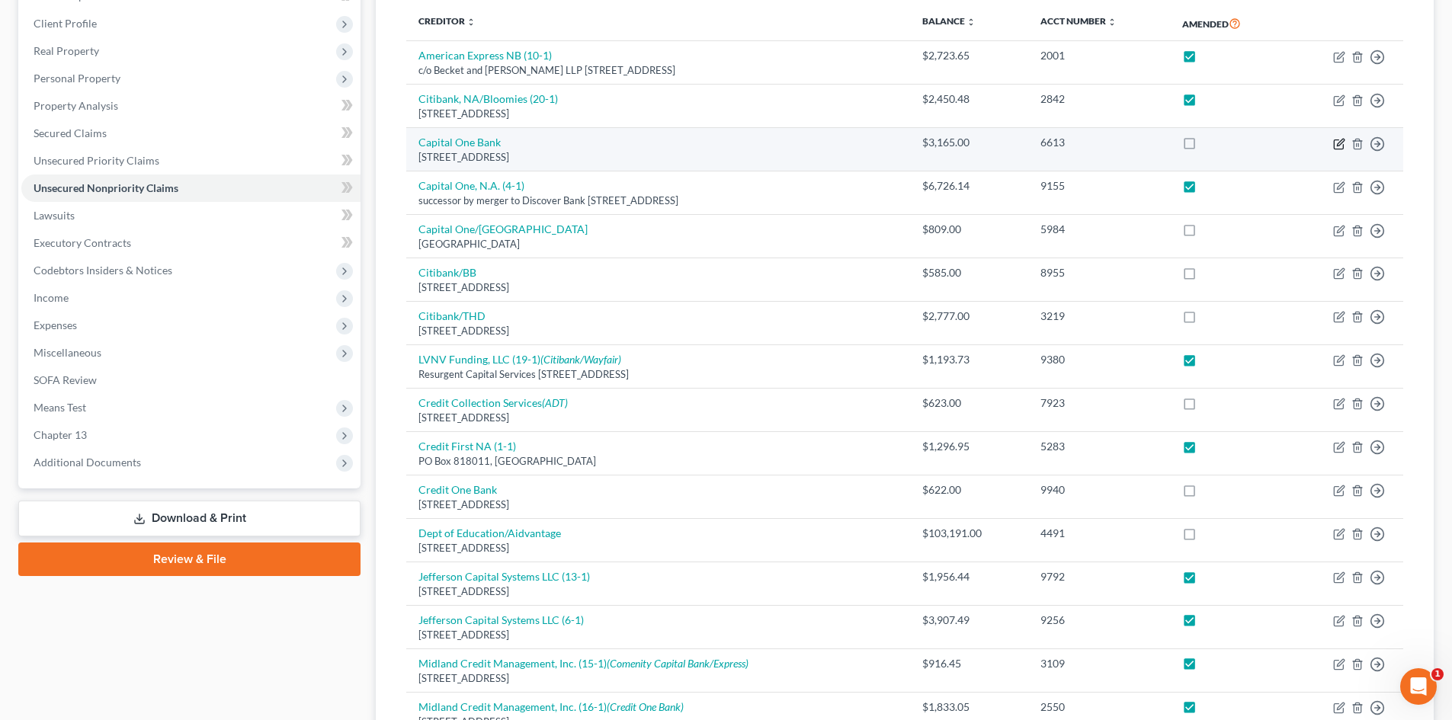
click at [1336, 146] on icon "button" at bounding box center [1339, 144] width 12 height 12
select select "46"
select select "2"
select select "0"
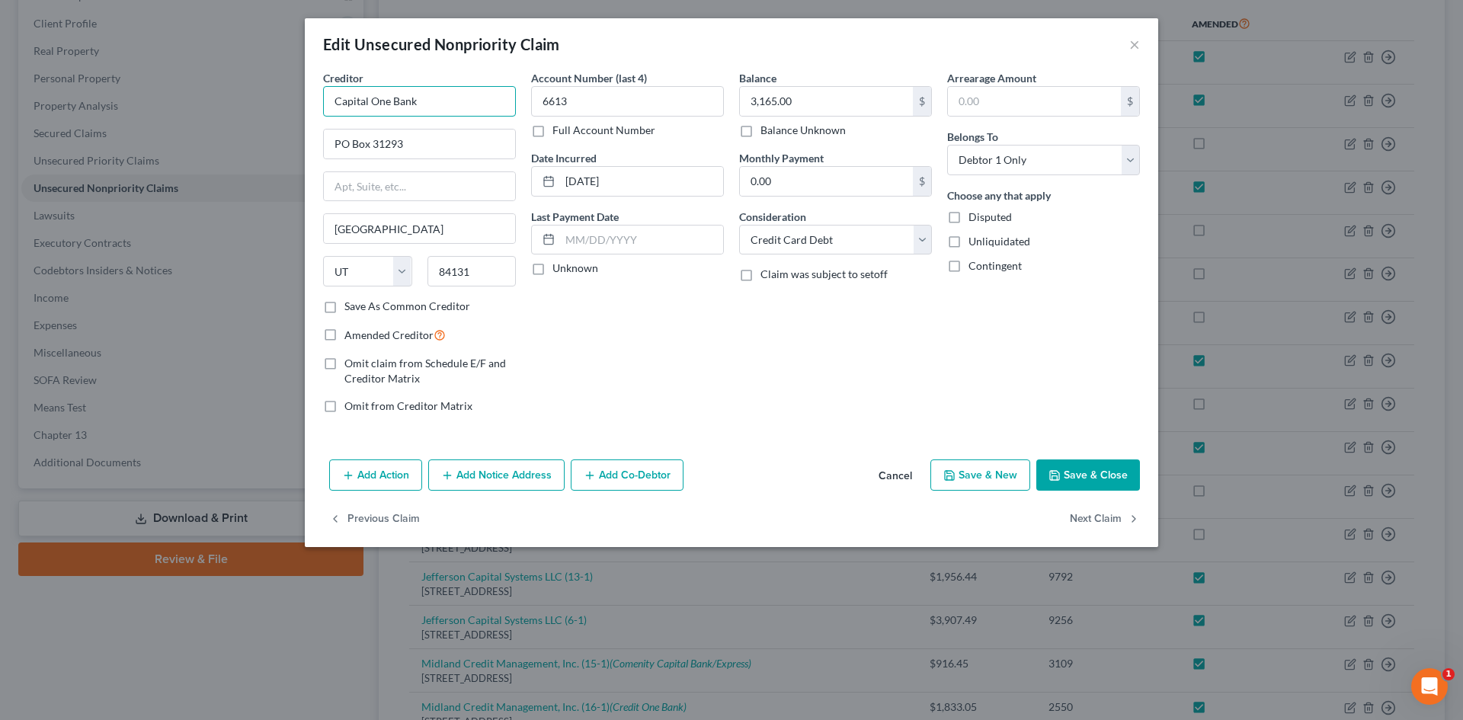
click at [407, 110] on input "Capital One Bank" at bounding box center [419, 101] width 193 height 30
click at [461, 463] on button "Add Notice Address" at bounding box center [496, 475] width 136 height 32
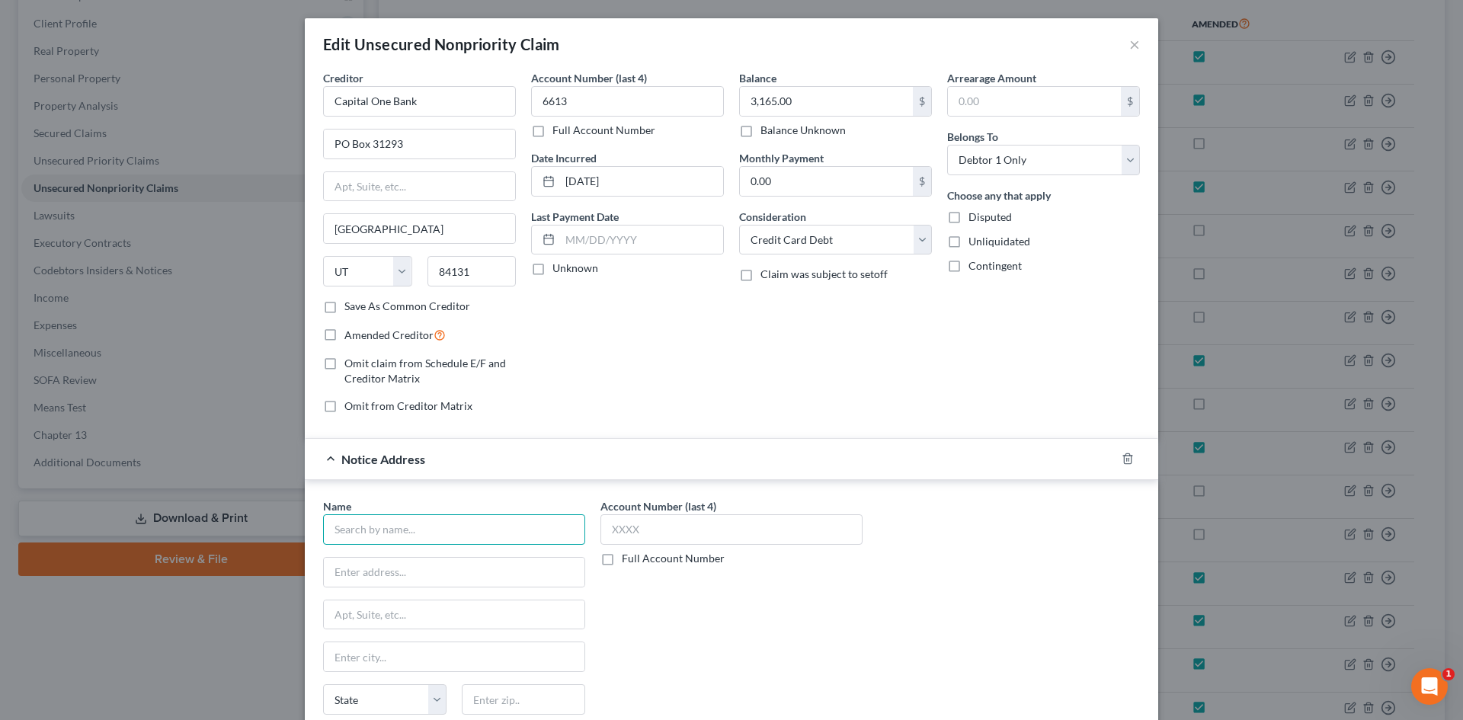
click at [459, 531] on input "text" at bounding box center [454, 529] width 262 height 30
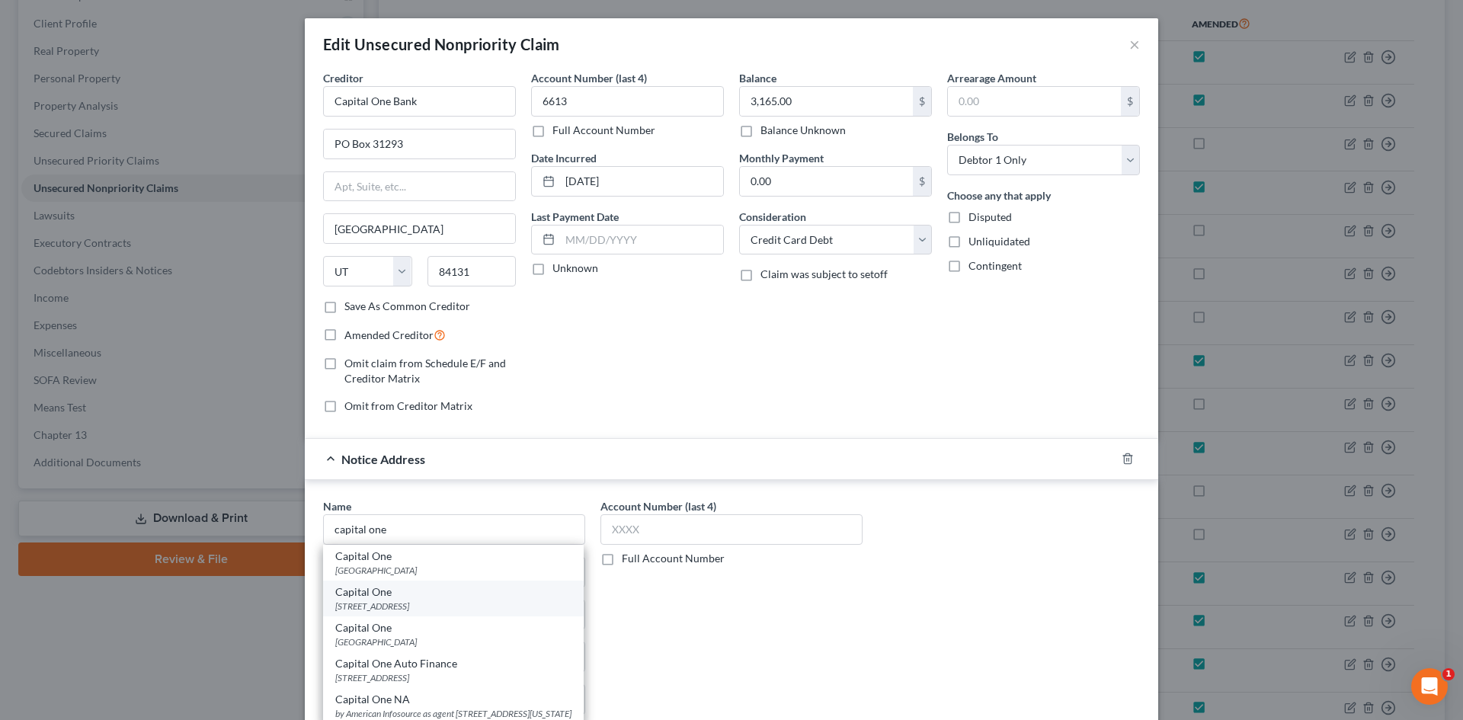
click at [425, 600] on div "PO Box 31293, Salt Lake City, UT 84131" at bounding box center [453, 606] width 236 height 13
type input "Capital One"
type input "PO Box 31293"
type input "Salt Lake City"
select select "46"
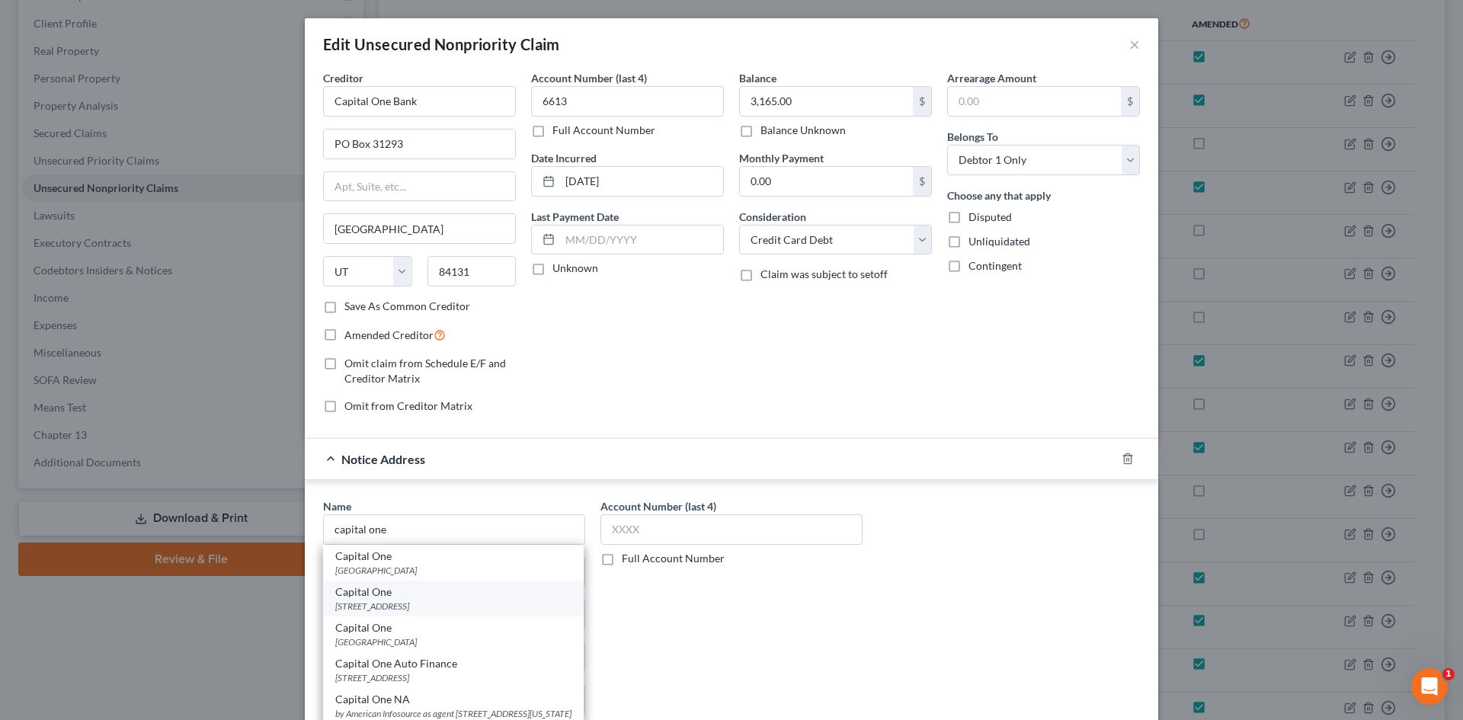
type input "84131"
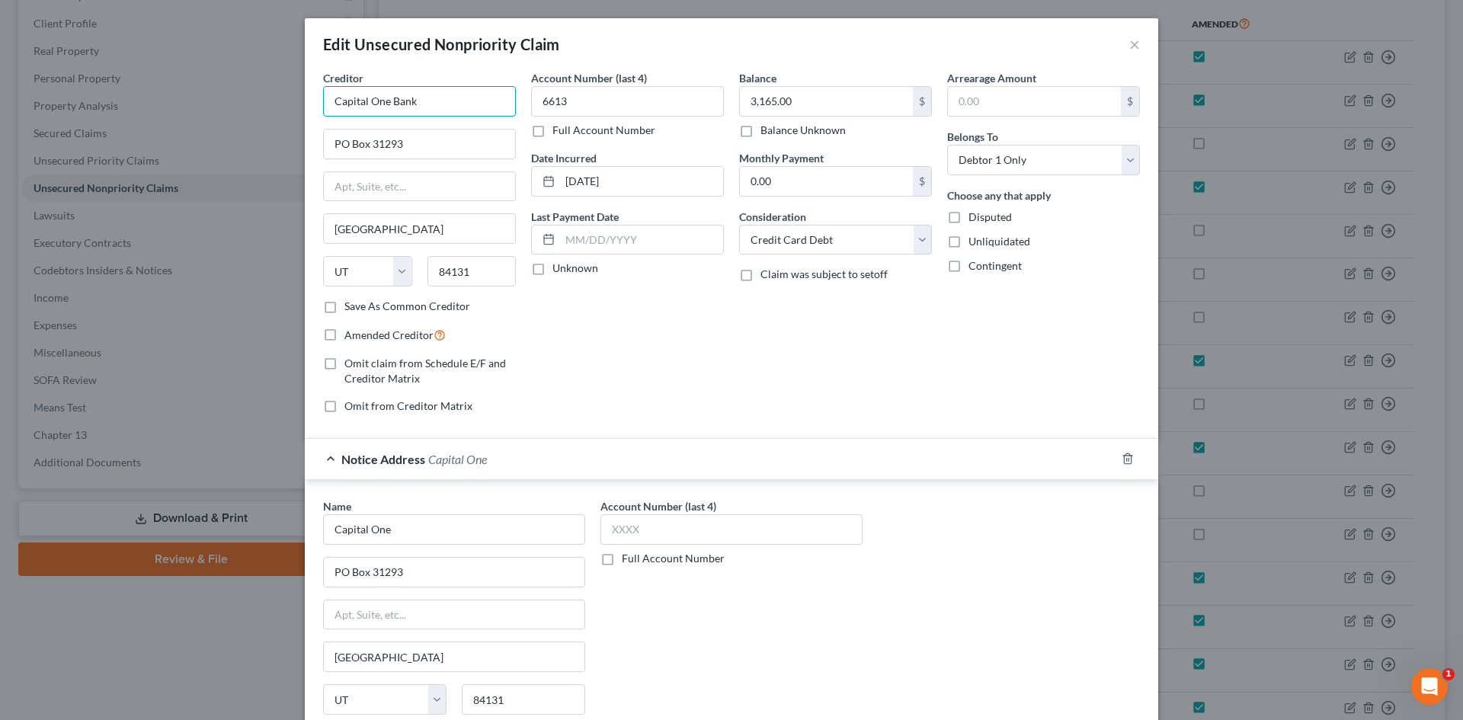
click at [373, 110] on input "Capital One Bank" at bounding box center [419, 101] width 193 height 30
click at [367, 139] on div "120 Corporate Blvd, Ste 100, Norfolk, VA 23502" at bounding box center [414, 142] width 158 height 13
type input "Portfolio Recovery Associates"
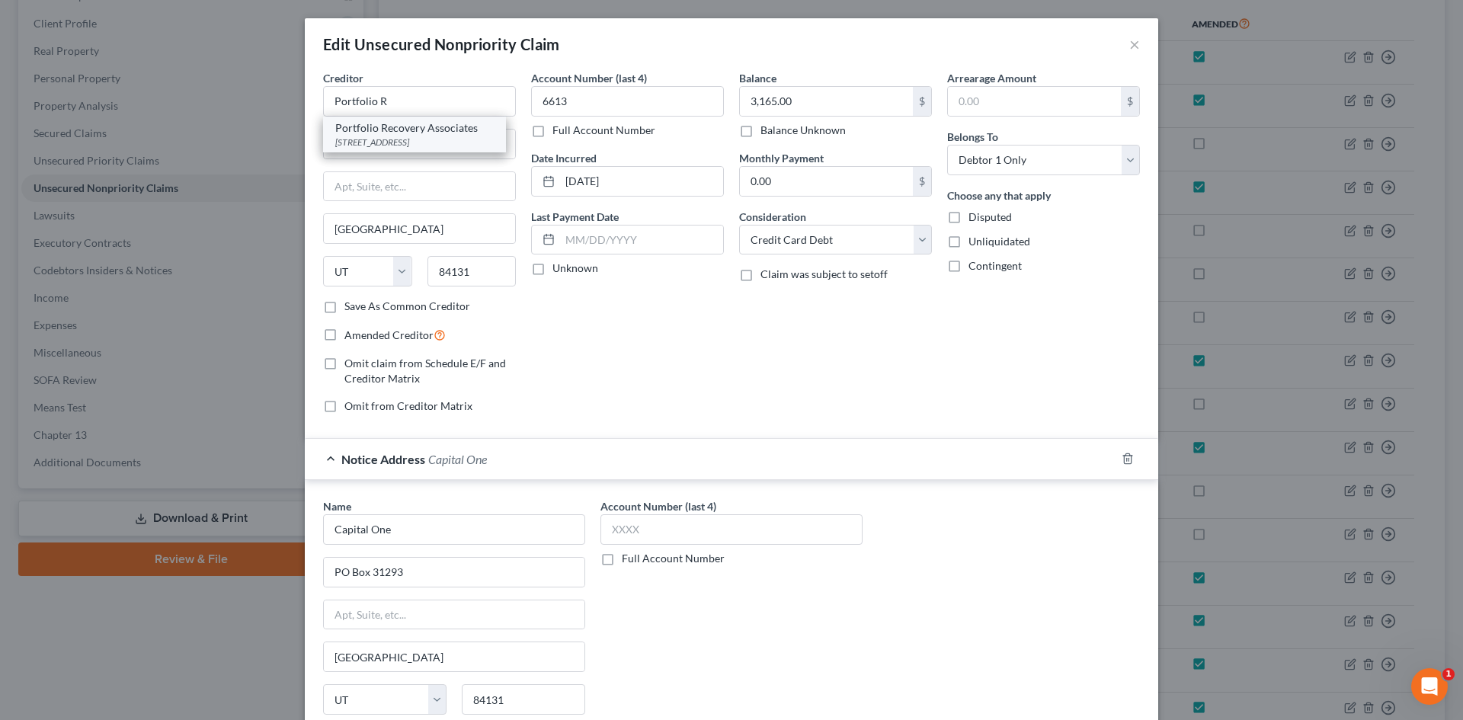
type input "120 Corporate Blvd, Ste 100"
type input "Norfolk"
select select "48"
type input "23502"
click at [475, 109] on input "Portfolio Recovery Associates" at bounding box center [419, 101] width 193 height 30
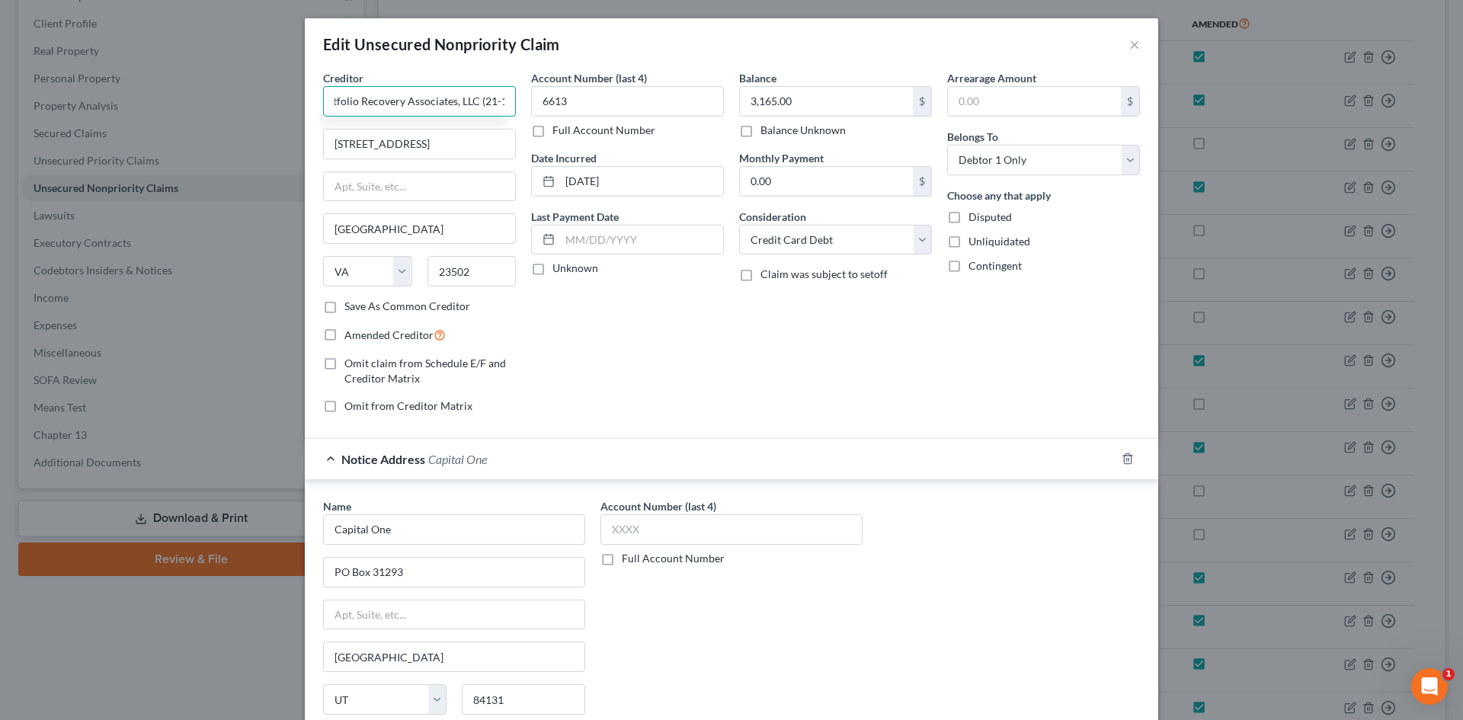
scroll to position [0, 22]
type input "Portfolio Recovery Associates, LLC (21-1)"
click at [344, 336] on label "Amended Creditor" at bounding box center [394, 335] width 101 height 18
click at [350, 336] on input "Amended Creditor" at bounding box center [355, 331] width 10 height 10
checkbox input "true"
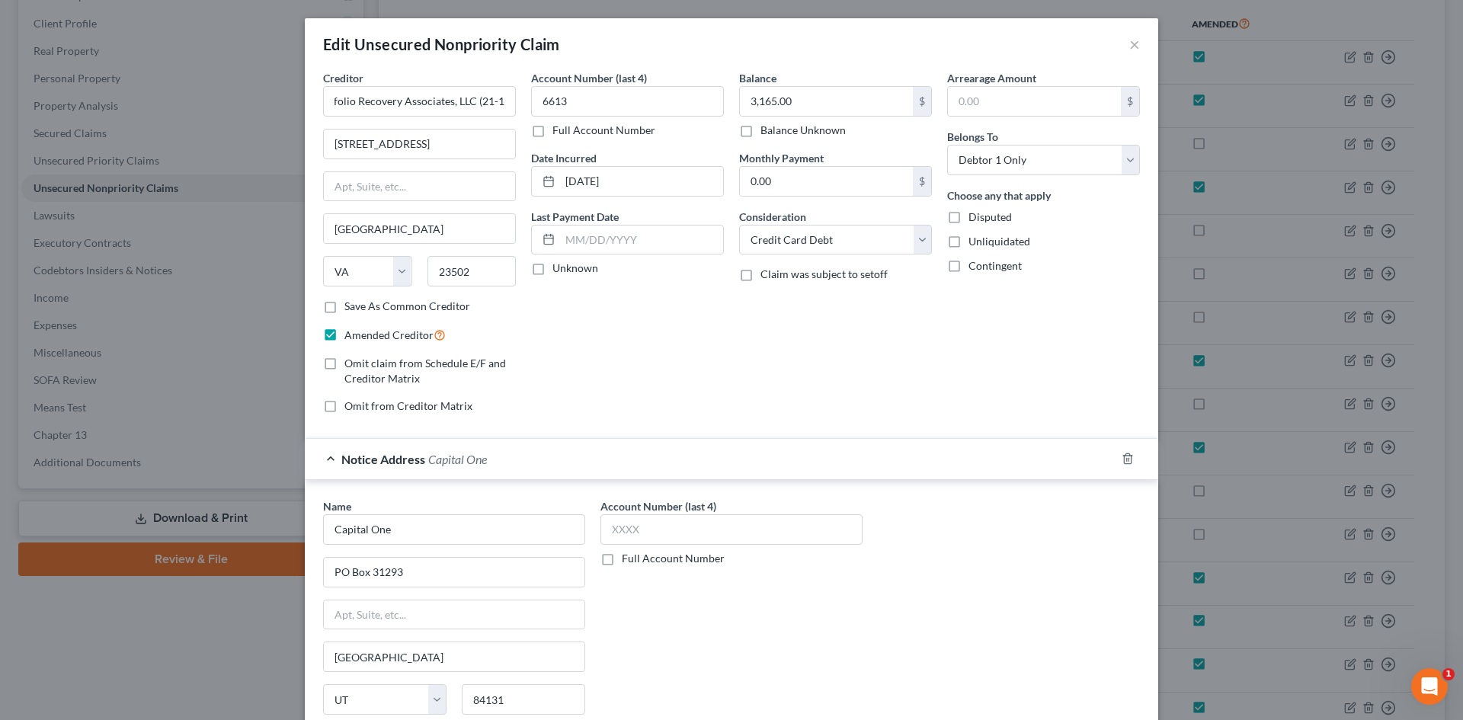
scroll to position [0, 0]
click at [331, 139] on input "120 Corporate Blvd, Ste 100" at bounding box center [419, 144] width 191 height 29
type input "PO Box 41067"
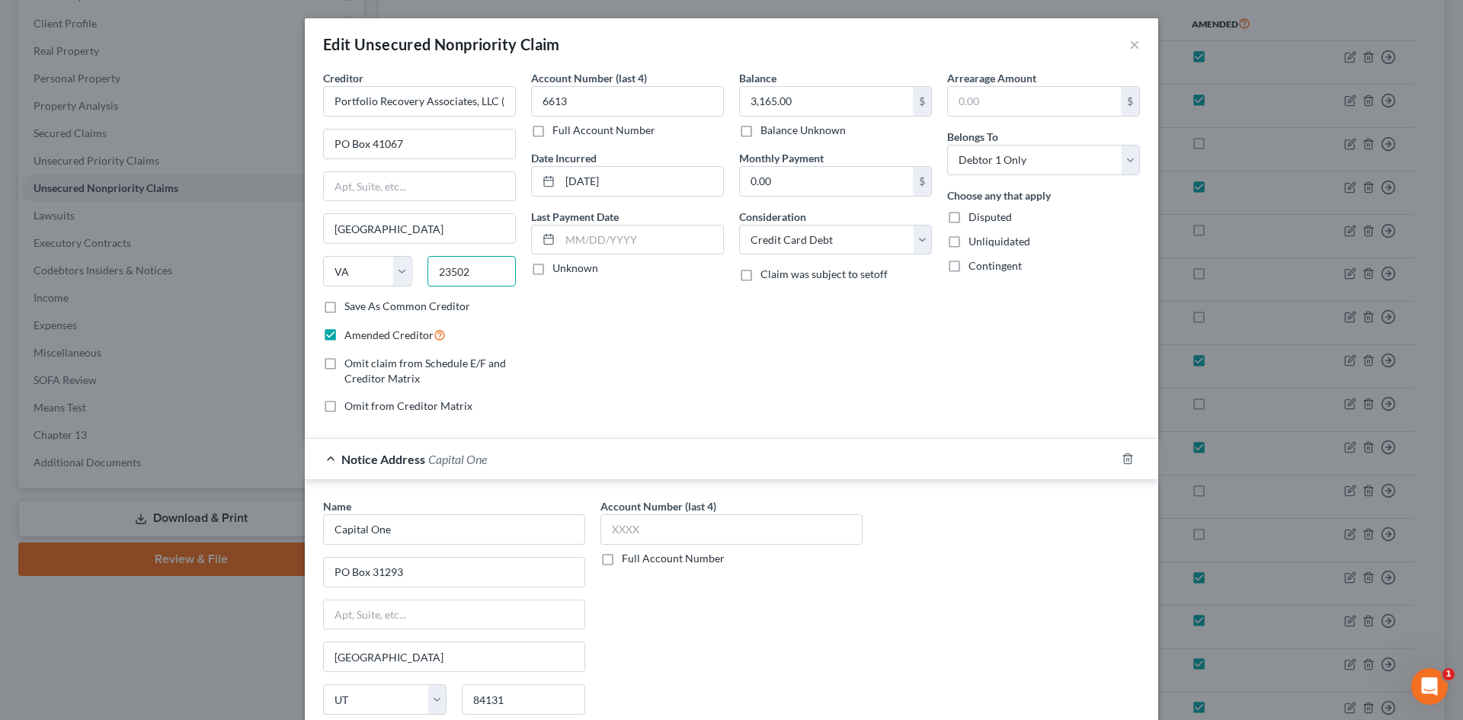
click at [446, 271] on input "23502" at bounding box center [471, 271] width 89 height 30
type input "23541"
click at [660, 390] on div "Account Number (last 4) 6613 Full Account Number Date Incurred 10/31/2018 Last …" at bounding box center [627, 248] width 208 height 356
click at [760, 97] on input "3,165.00" at bounding box center [826, 101] width 173 height 29
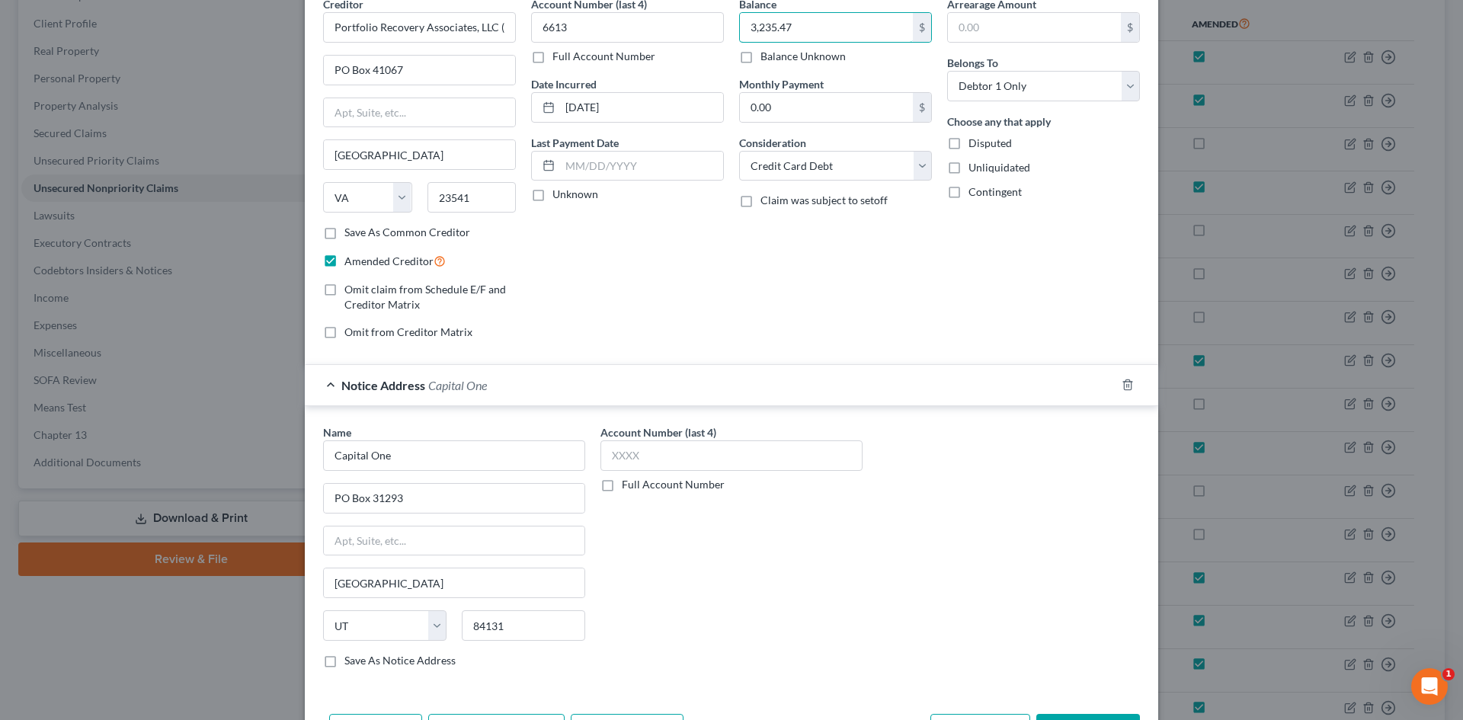
scroll to position [174, 0]
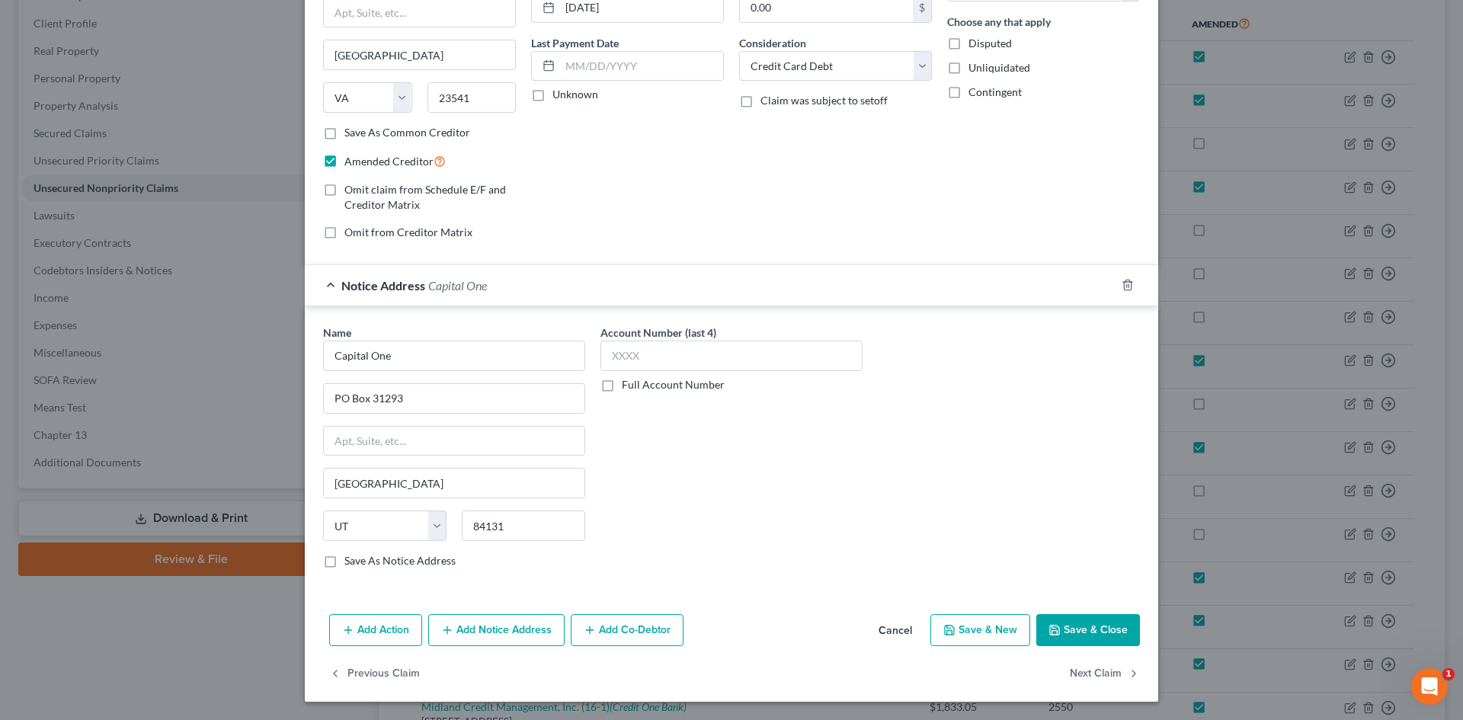
type input "3,235.47"
click at [1096, 621] on button "Save & Close" at bounding box center [1088, 630] width 104 height 32
checkbox input "true"
type input "0"
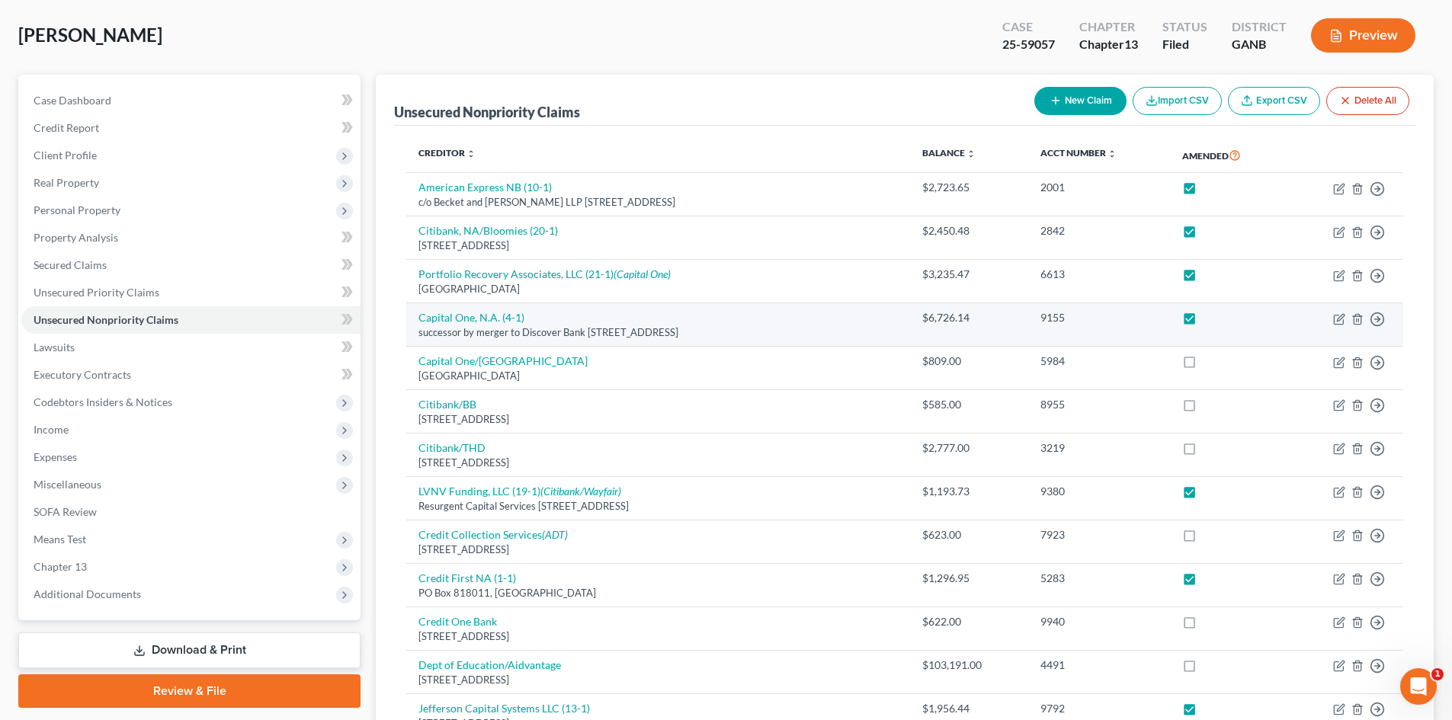
scroll to position [0, 0]
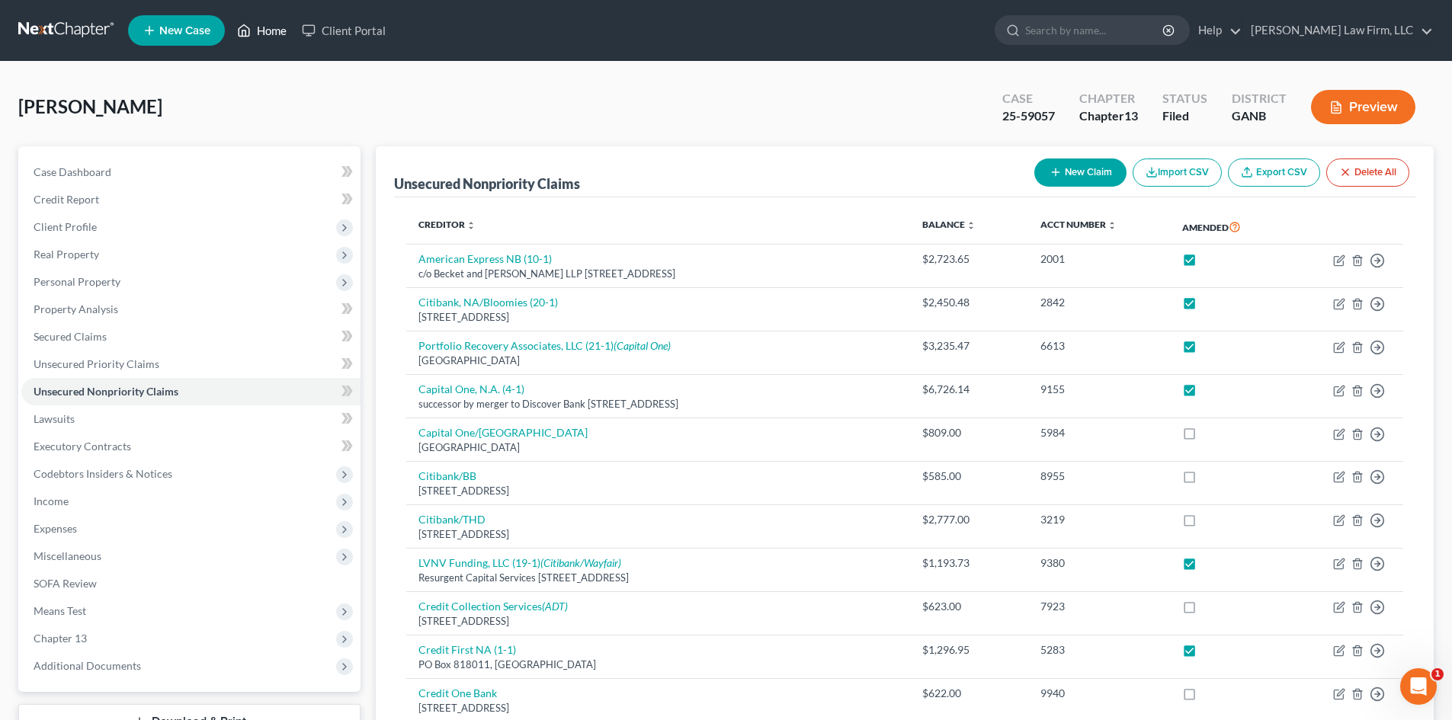
click at [273, 25] on link "Home" at bounding box center [261, 30] width 65 height 27
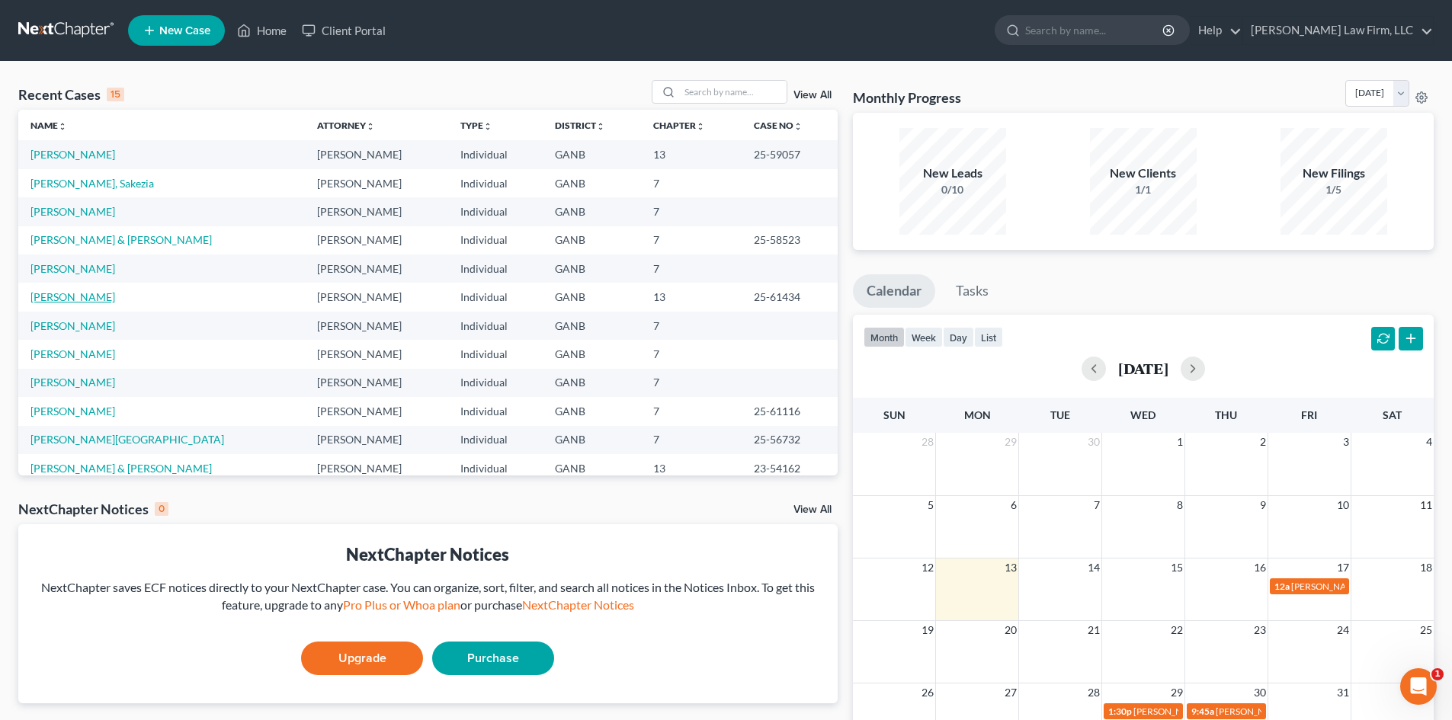
click at [53, 294] on link "Lewis, Wendy" at bounding box center [72, 296] width 85 height 13
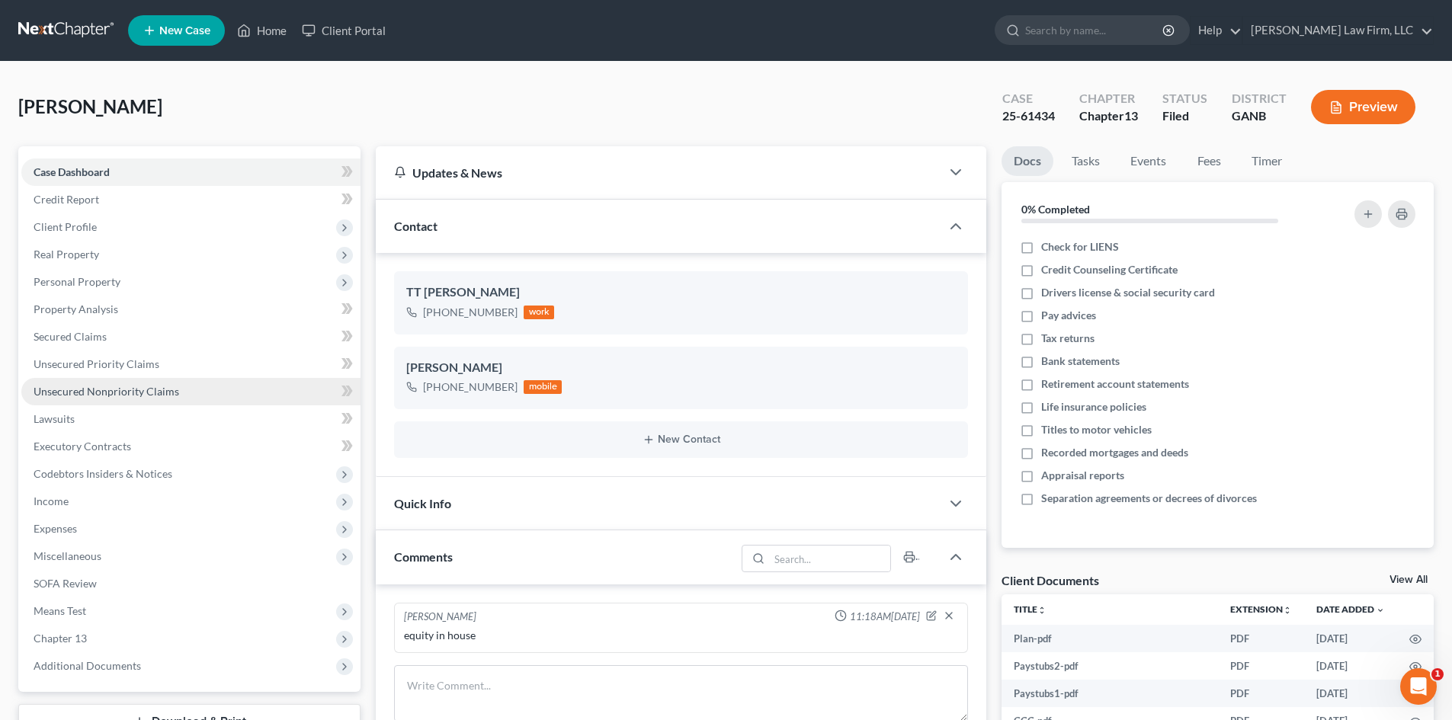
click at [94, 392] on span "Unsecured Nonpriority Claims" at bounding box center [107, 391] width 146 height 13
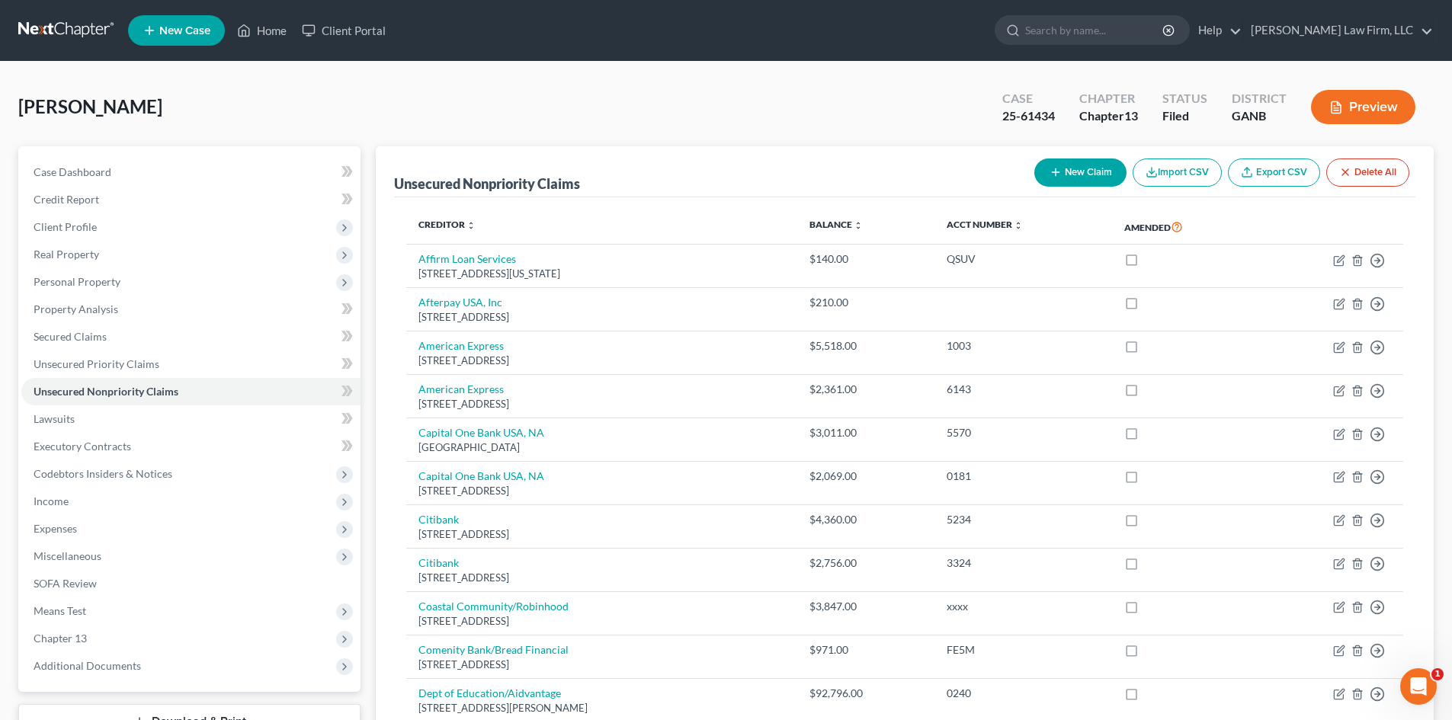
click at [1070, 46] on ul "New Case Home Client Portal - No Result - See all results Or Press Enter... Hel…" at bounding box center [780, 31] width 1305 height 40
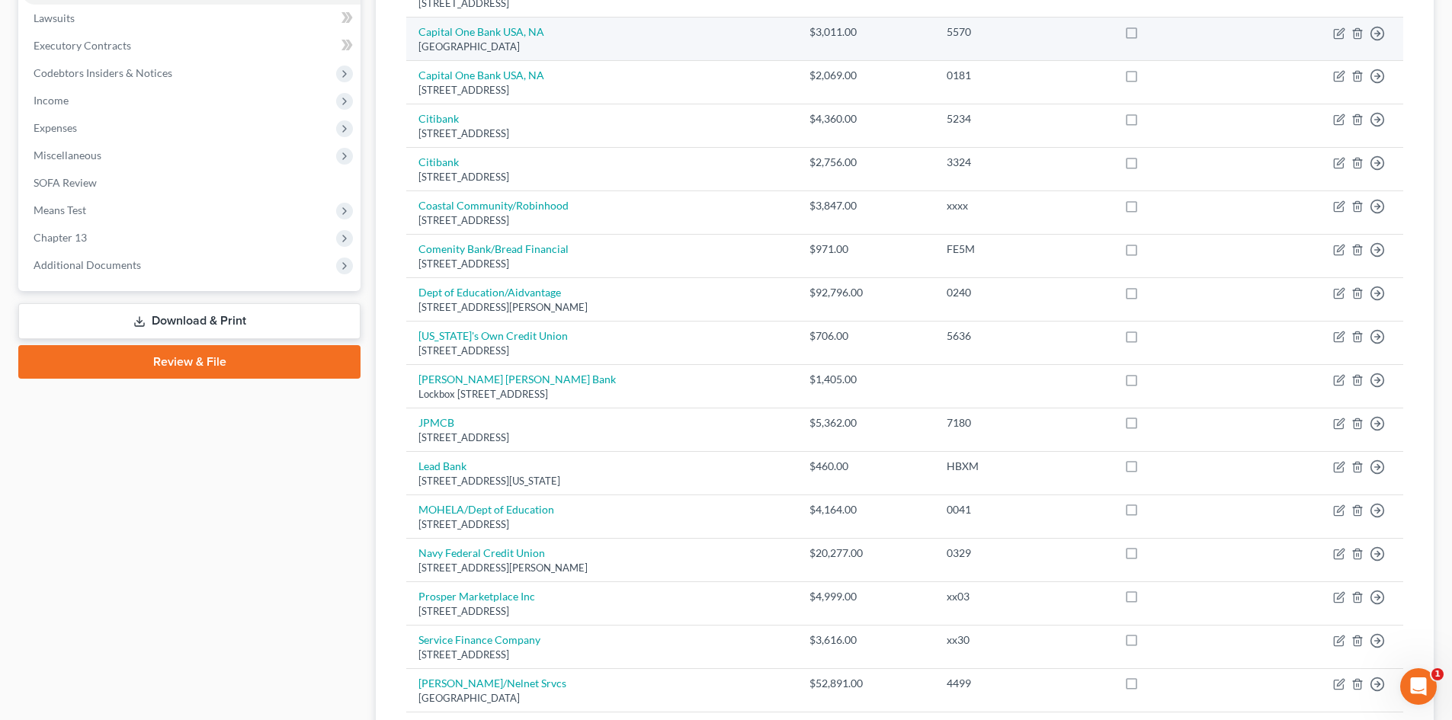
scroll to position [267, 0]
